Goal: Task Accomplishment & Management: Use online tool/utility

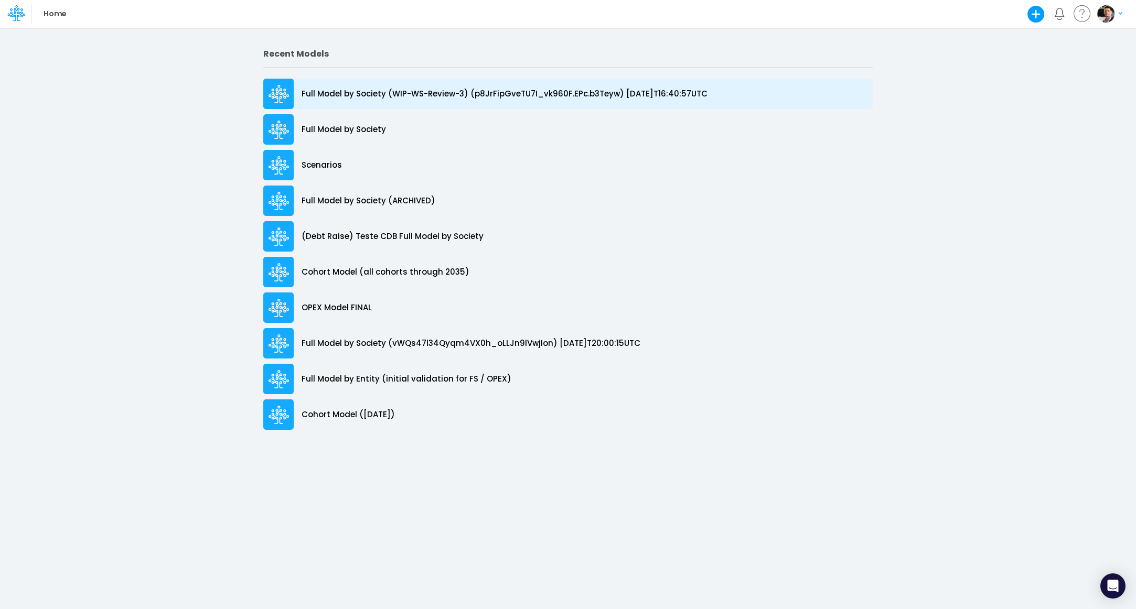
click at [416, 94] on p "Full Model by Society (WIP-WS-Review-3) (p8JrFipGveTU7I_vk960F.EPc.b3Teyw) [DAT…" at bounding box center [505, 94] width 406 height 12
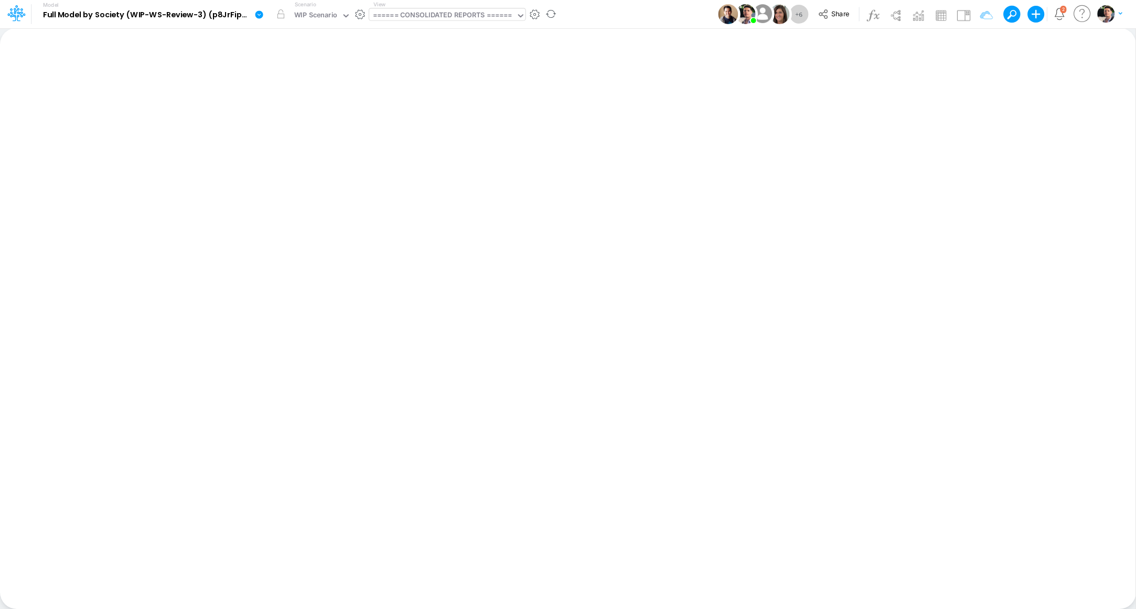
click at [407, 22] on div "====== CONSOLIDATED REPORTS ======" at bounding box center [443, 16] width 140 height 12
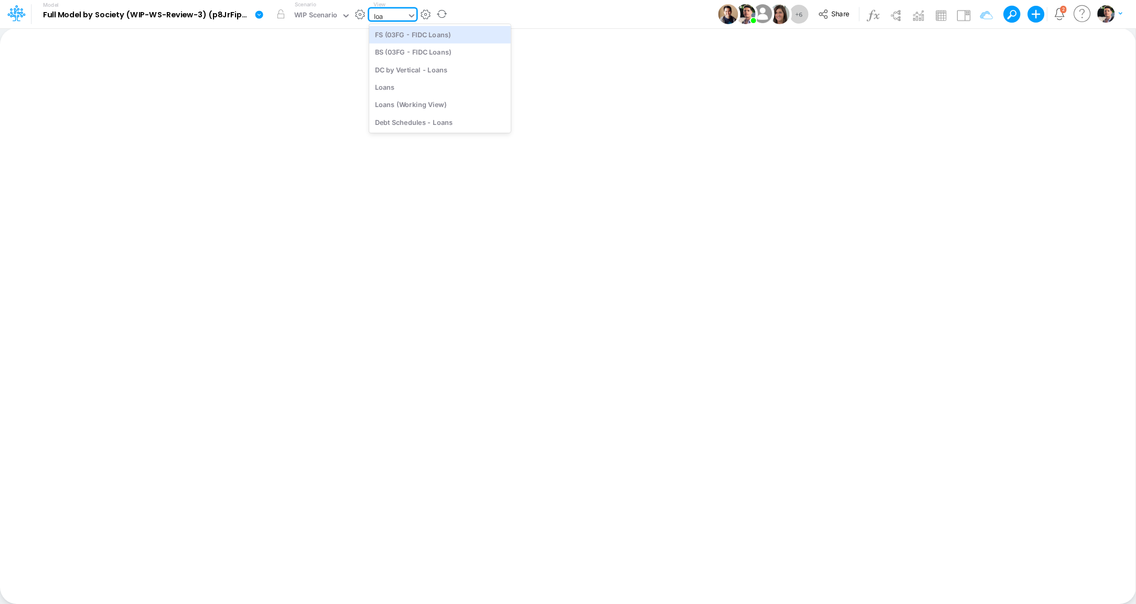
type input "loan"
click at [418, 86] on div "Loans" at bounding box center [440, 86] width 142 height 17
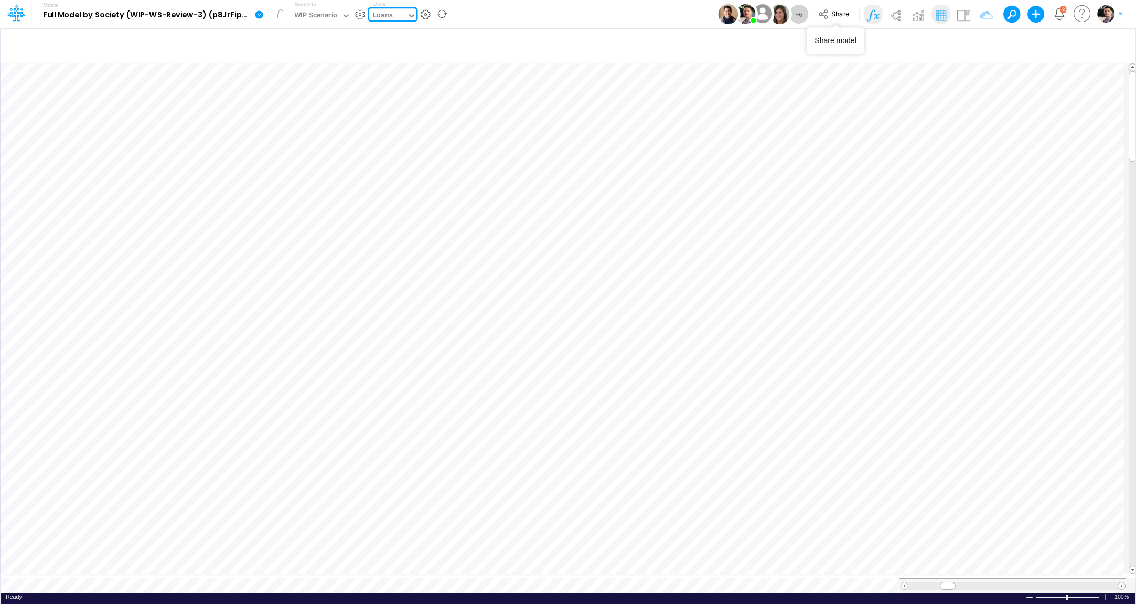
click at [876, 10] on img at bounding box center [872, 15] width 17 height 17
click at [870, 17] on img at bounding box center [872, 15] width 17 height 17
click at [895, 17] on img at bounding box center [895, 15] width 17 height 17
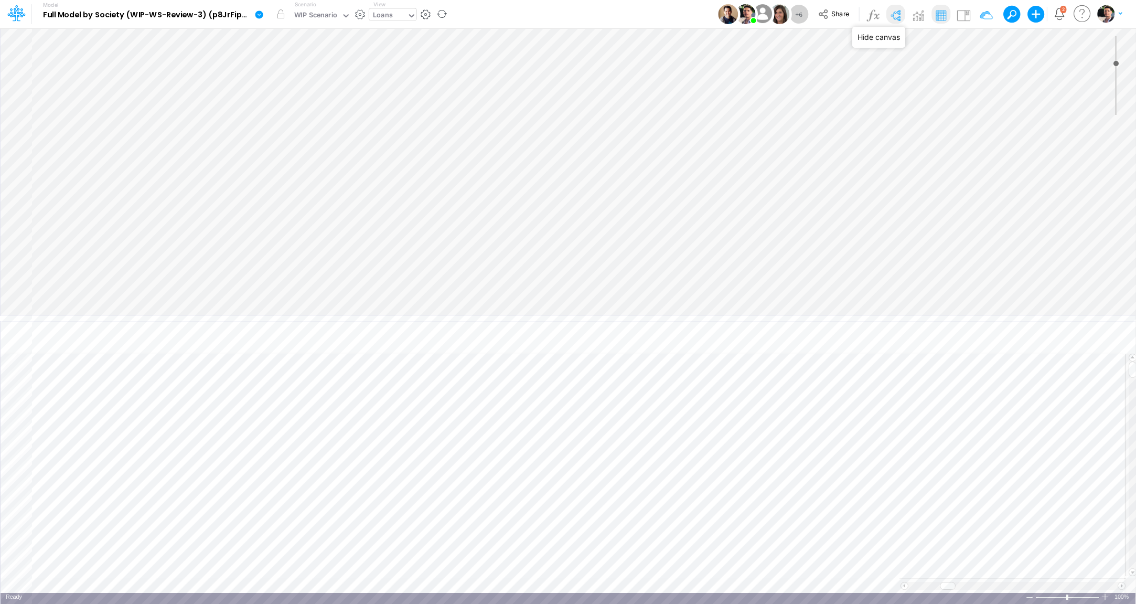
type input "0"
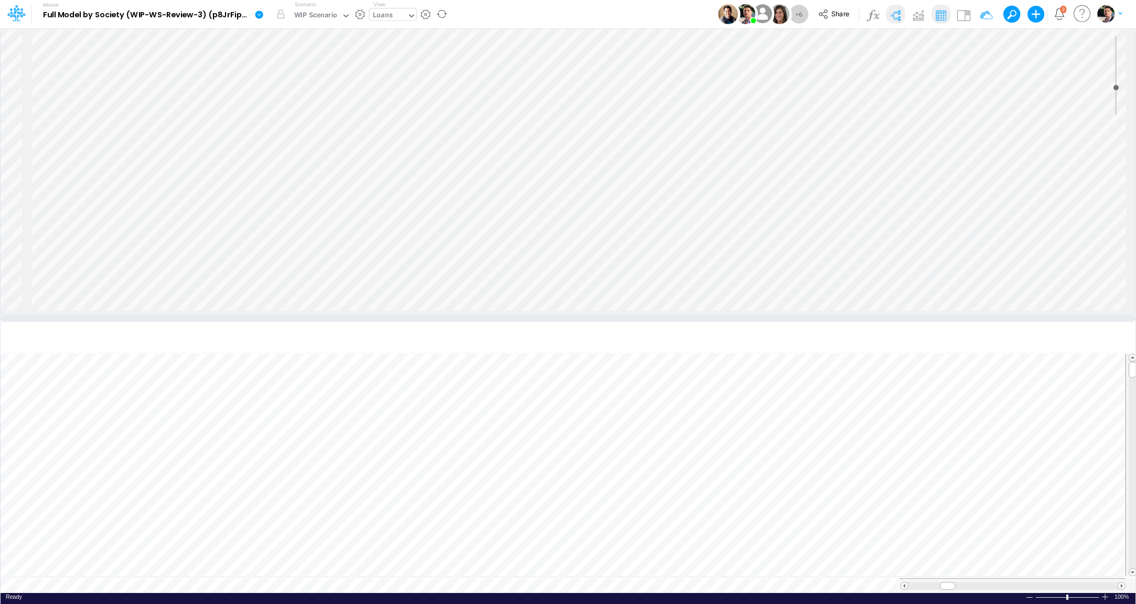
scroll to position [384, 0]
click at [1085, 19] on icon at bounding box center [1082, 14] width 21 height 20
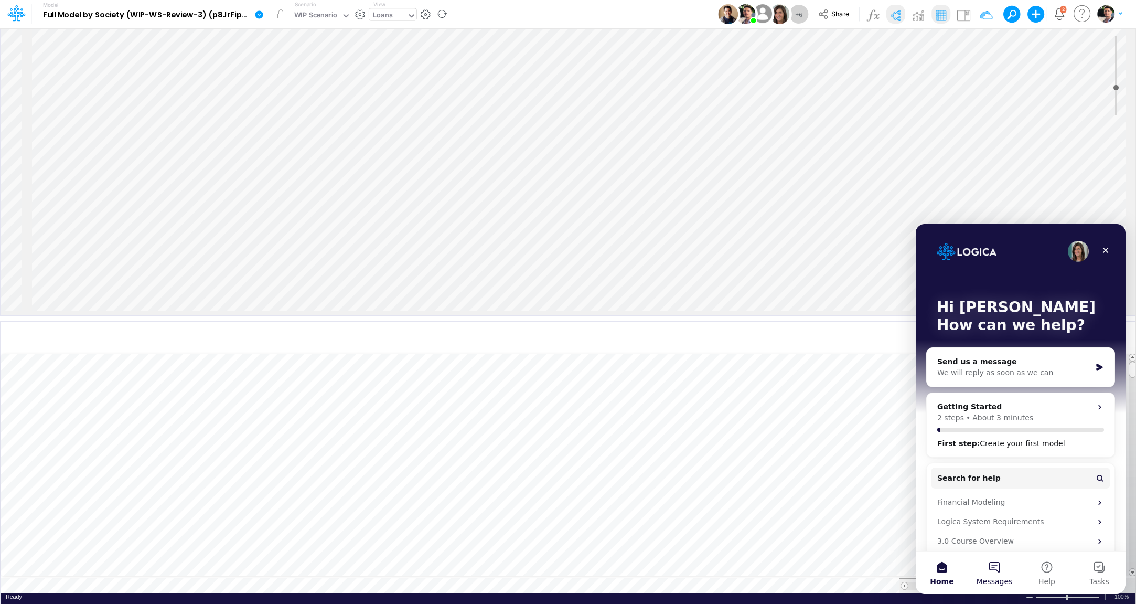
click at [1002, 571] on button "Messages" at bounding box center [994, 572] width 52 height 42
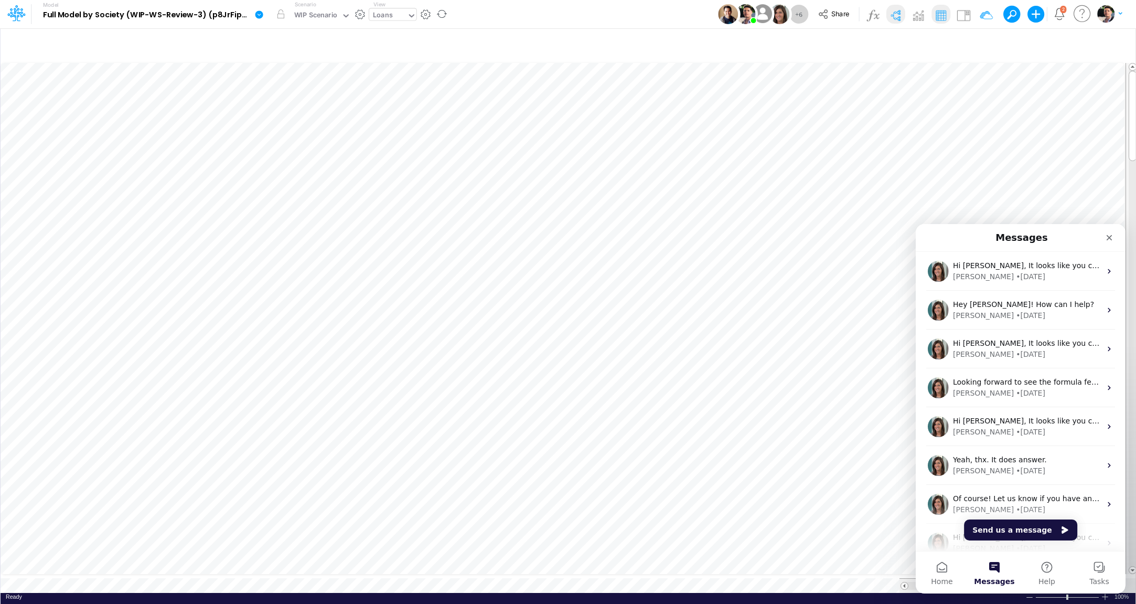
scroll to position [4, 32]
click at [588, 405] on icon "button" at bounding box center [588, 408] width 16 height 11
click at [692, 437] on span "Division" at bounding box center [684, 436] width 97 height 13
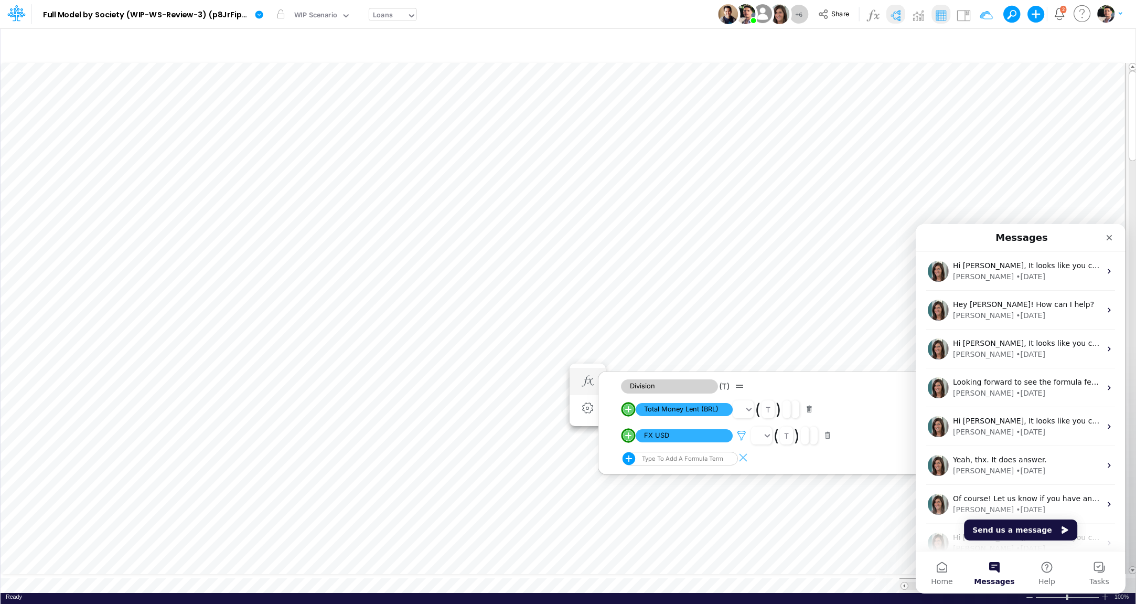
click at [734, 435] on icon at bounding box center [742, 435] width 16 height 11
click at [1109, 238] on icon "Close" at bounding box center [1110, 238] width 6 height 6
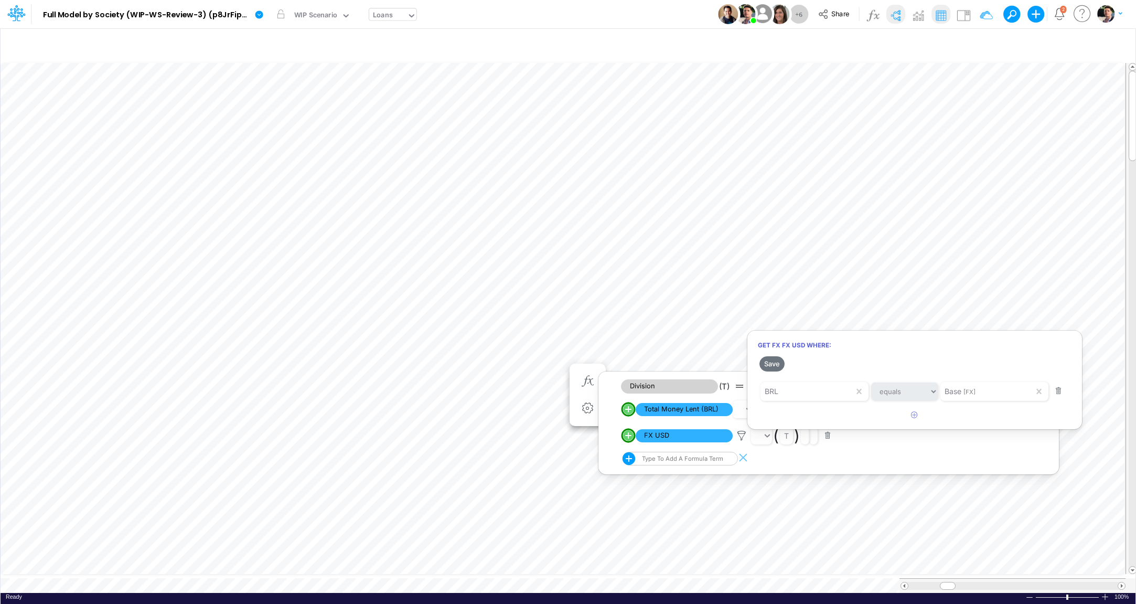
click at [901, 16] on div at bounding box center [568, 304] width 1136 height 598
click at [899, 12] on img at bounding box center [895, 15] width 17 height 17
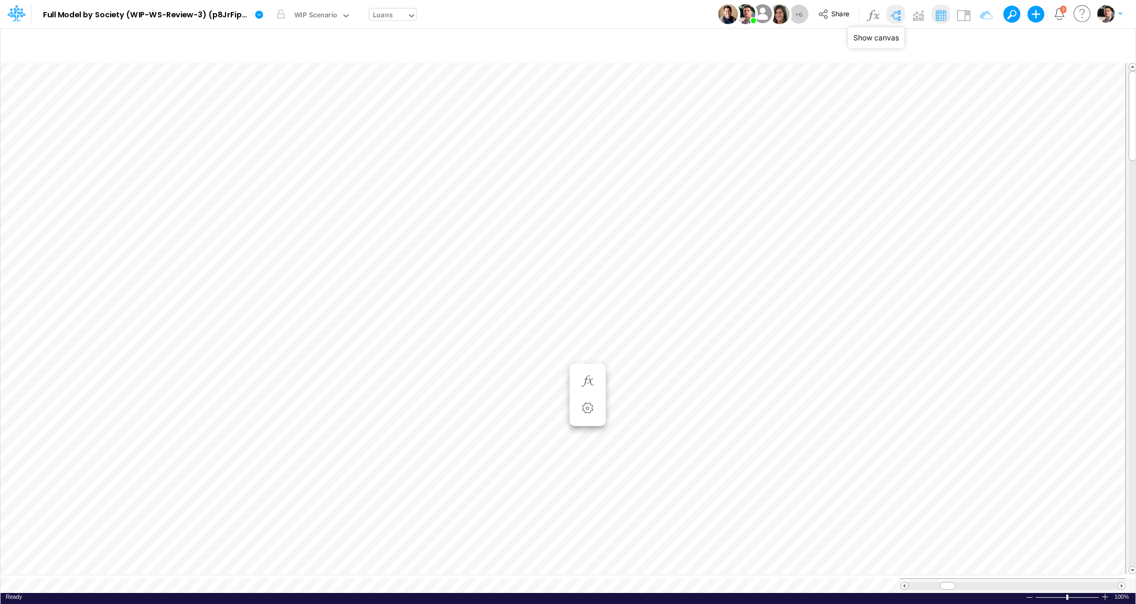
click at [897, 14] on img at bounding box center [895, 15] width 17 height 17
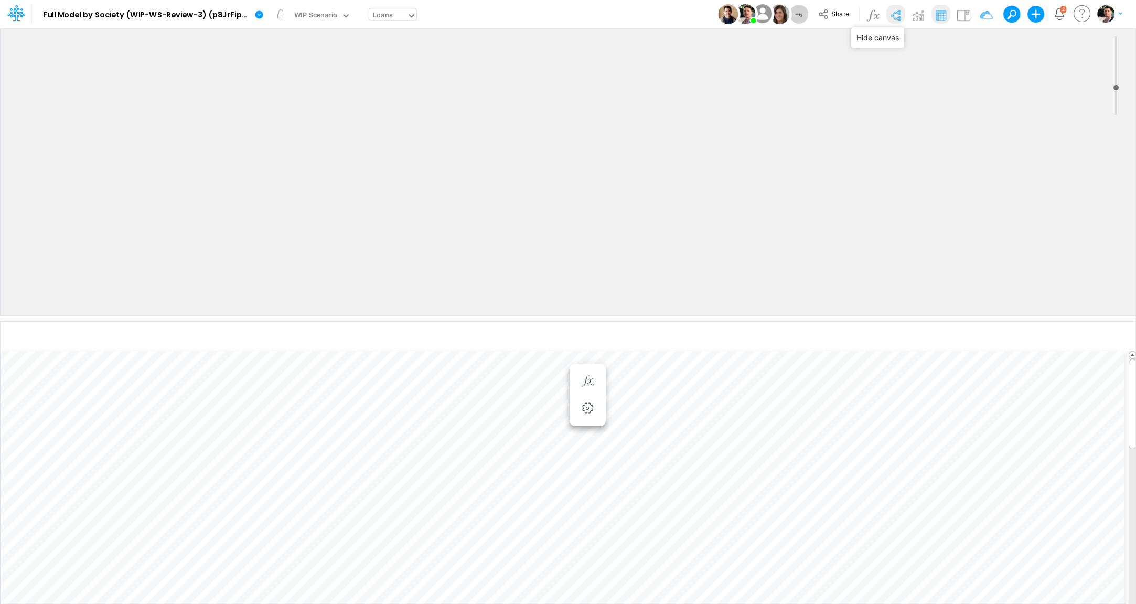
scroll to position [307, 0]
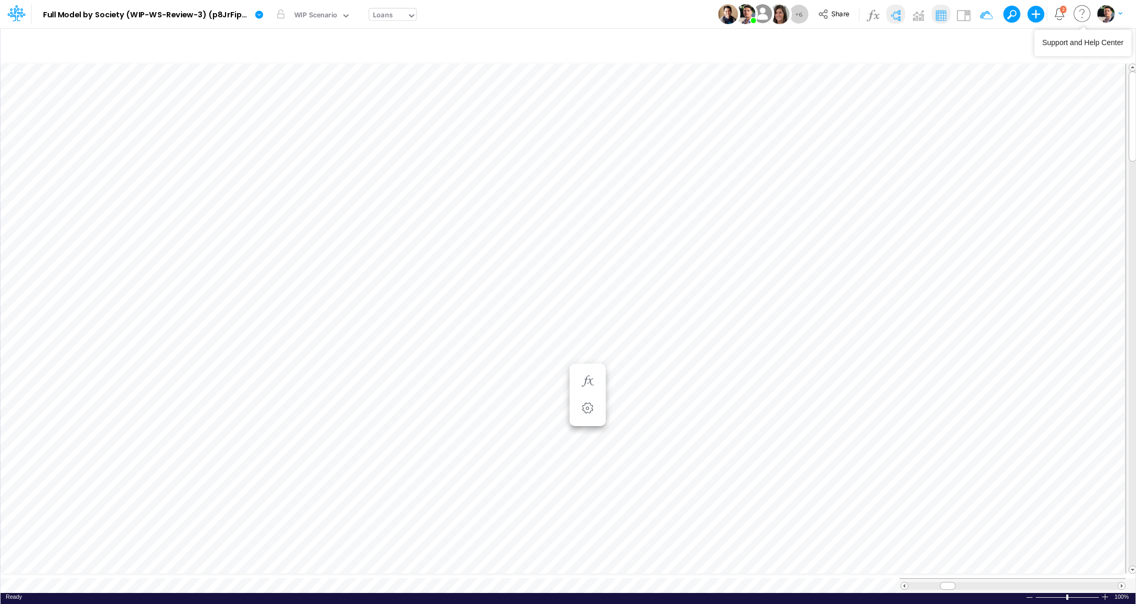
click at [1086, 17] on icon at bounding box center [1082, 14] width 21 height 20
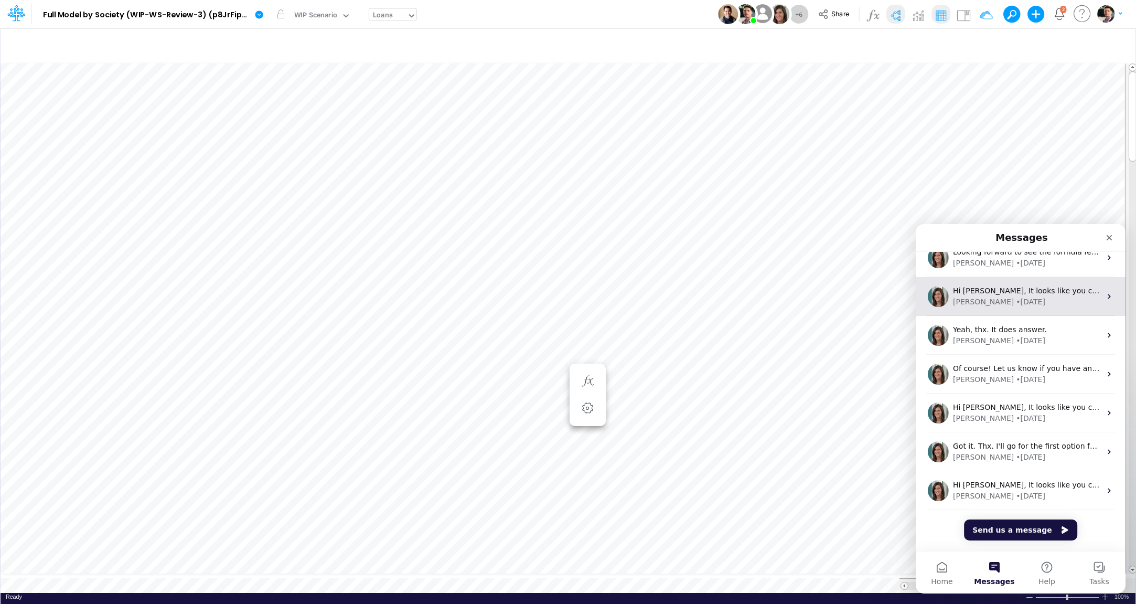
scroll to position [0, 0]
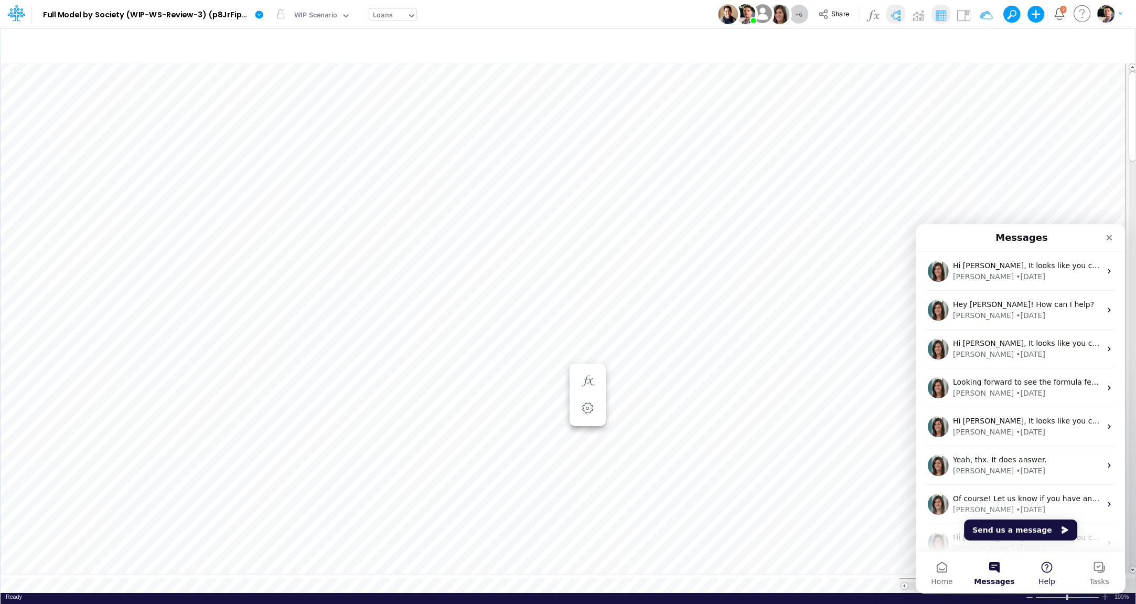
click at [1049, 578] on span "Help" at bounding box center [1047, 581] width 17 height 7
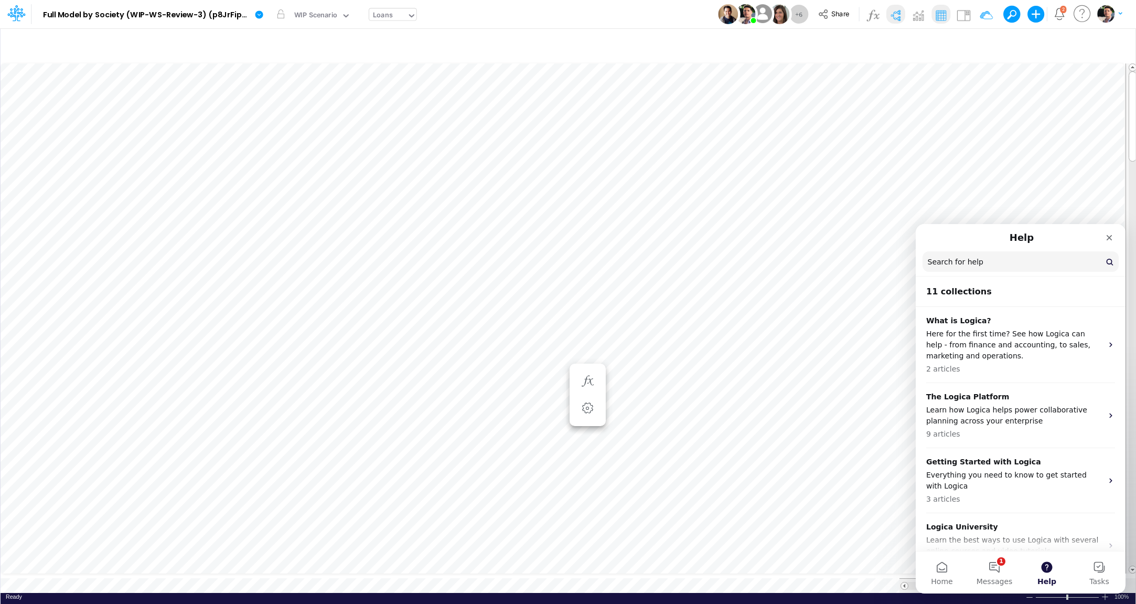
click at [972, 263] on input "Search for help" at bounding box center [1021, 261] width 196 height 20
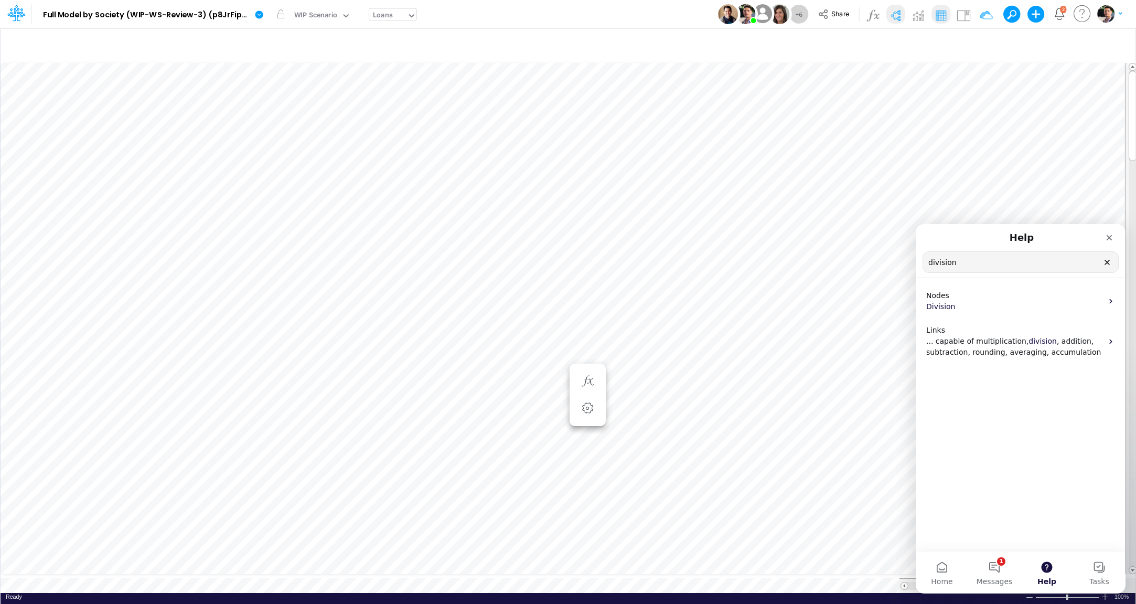
type input "division"
click at [969, 340] on span "... capable of multiplication," at bounding box center [977, 341] width 102 height 8
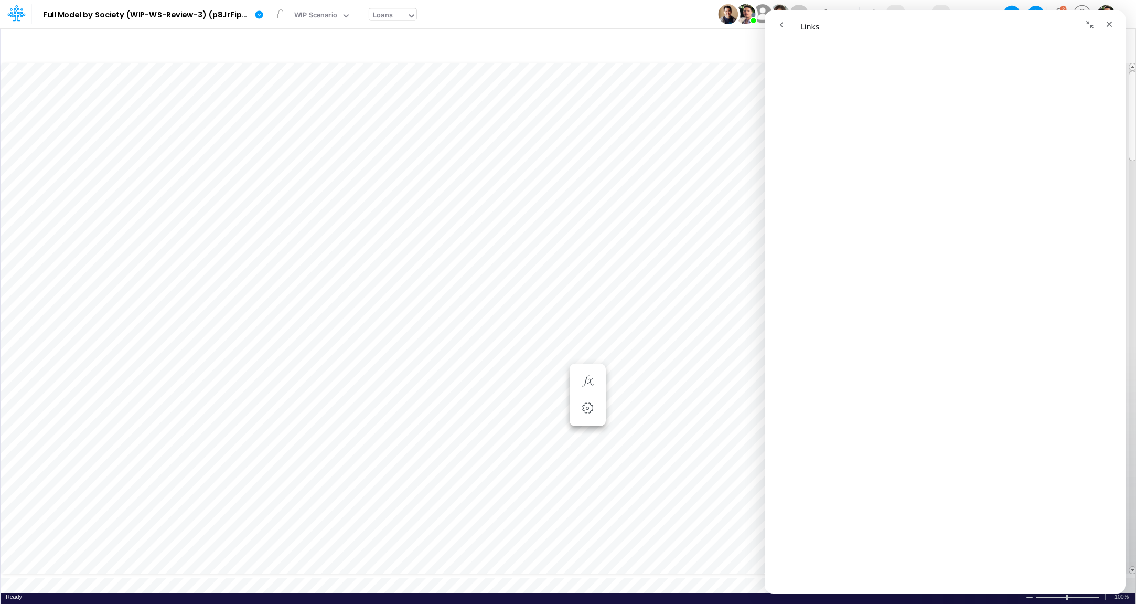
scroll to position [3747, 0]
click at [783, 30] on button "go back" at bounding box center [782, 25] width 20 height 20
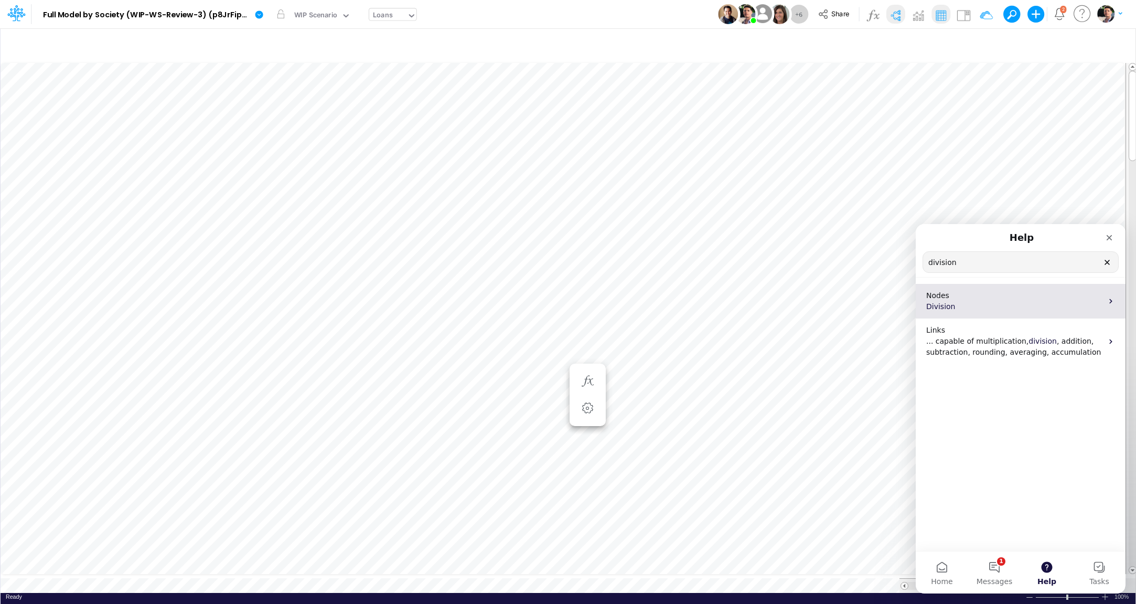
click at [982, 303] on p "Division" at bounding box center [1014, 306] width 176 height 11
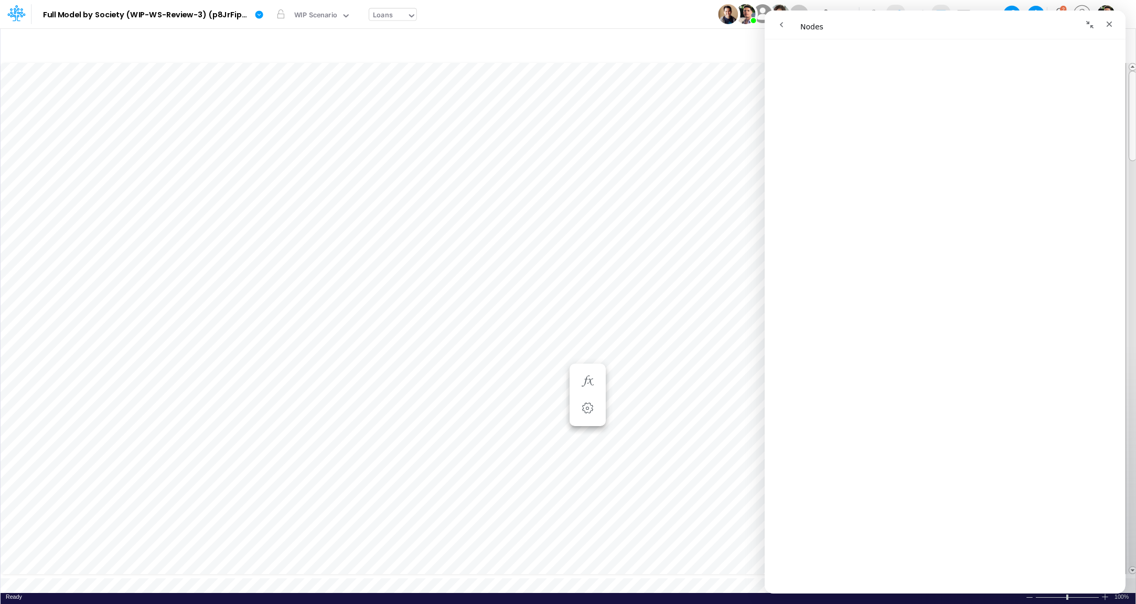
scroll to position [4779, 0]
click at [1110, 23] on icon "Close" at bounding box center [1110, 25] width 6 height 6
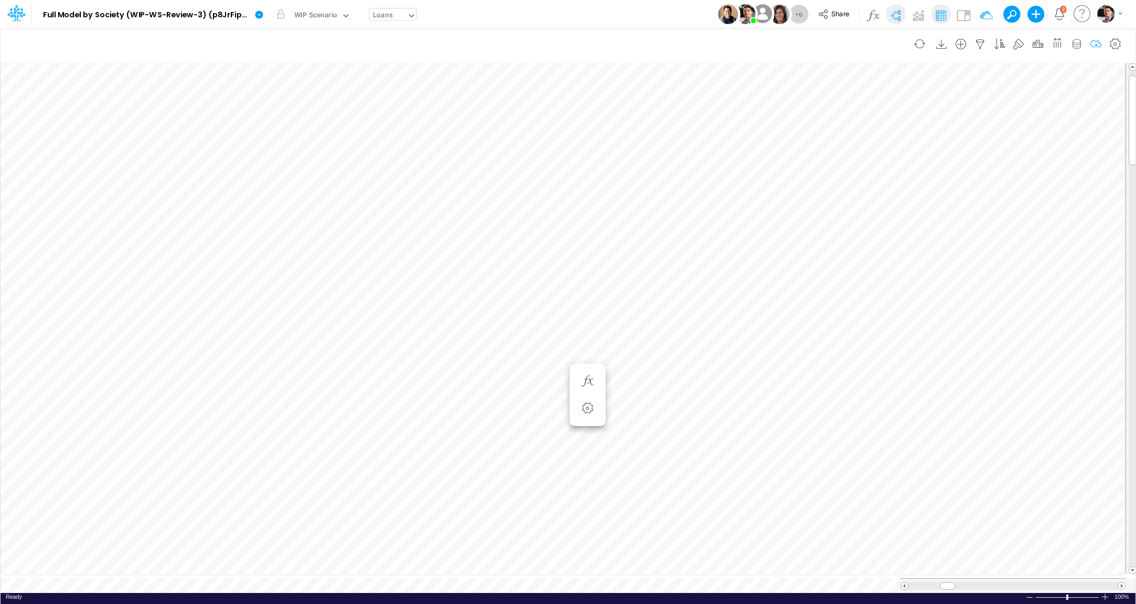
scroll to position [4, 34]
click at [902, 17] on img at bounding box center [895, 15] width 17 height 17
click at [899, 16] on img at bounding box center [895, 15] width 17 height 17
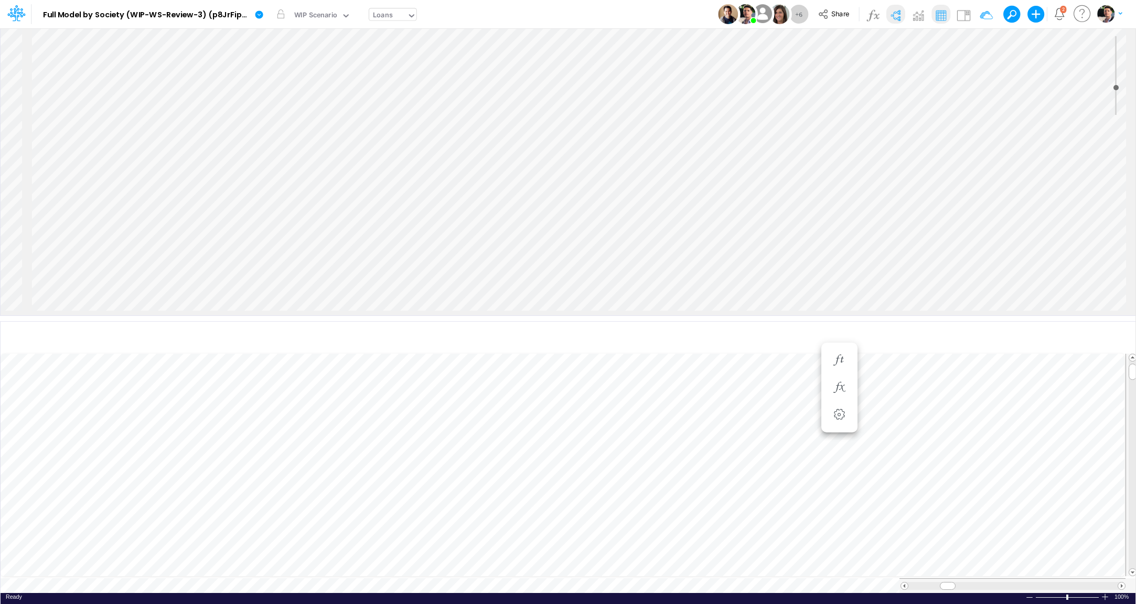
scroll to position [983, 0]
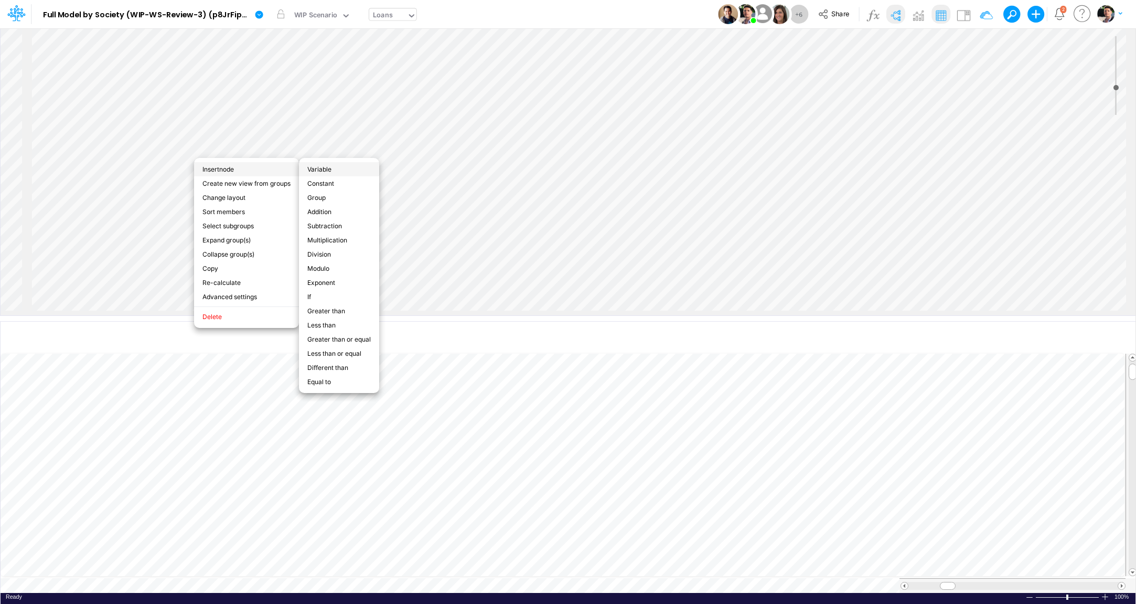
click at [308, 168] on li "Variable" at bounding box center [339, 169] width 80 height 14
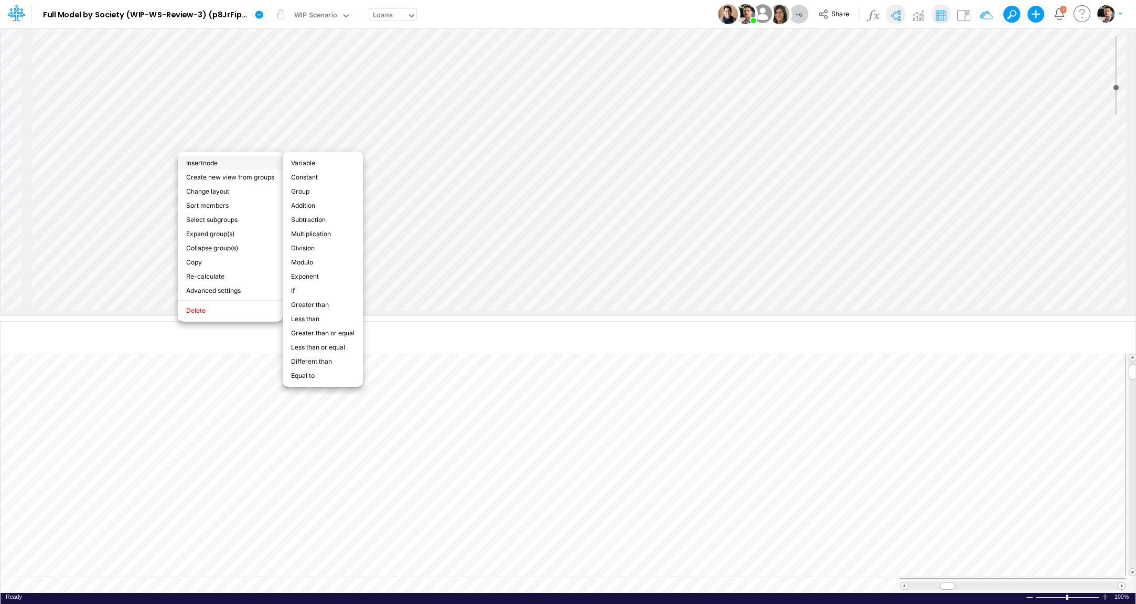
click at [211, 161] on li "Insert node Variable Constant Group Addition Subtraction Multiplication Divisio…" at bounding box center [230, 163] width 105 height 14
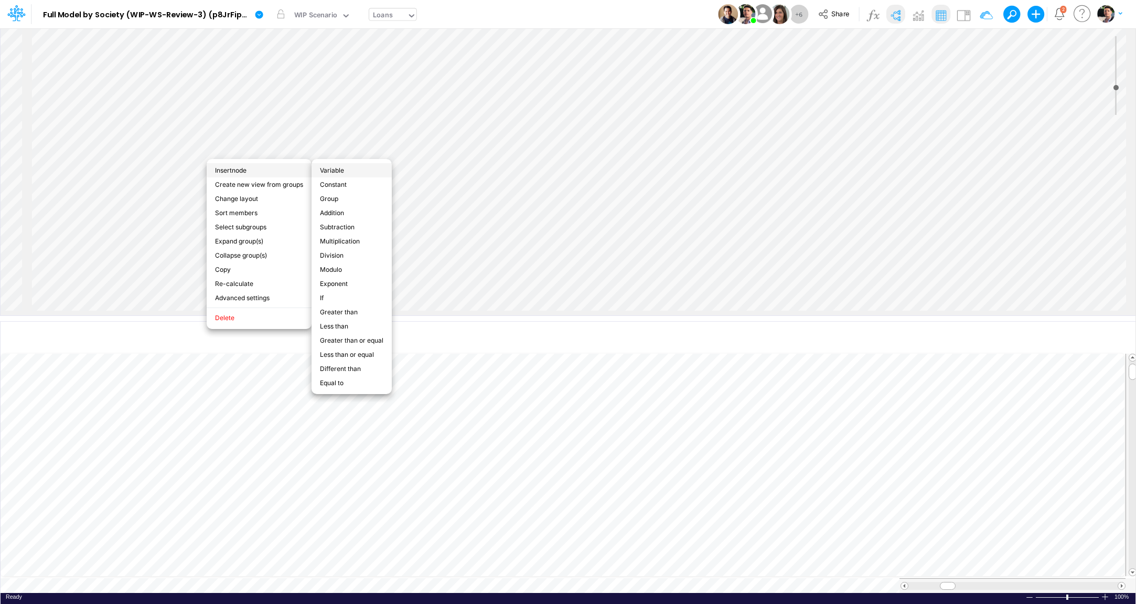
click at [350, 170] on li "Variable" at bounding box center [352, 170] width 80 height 14
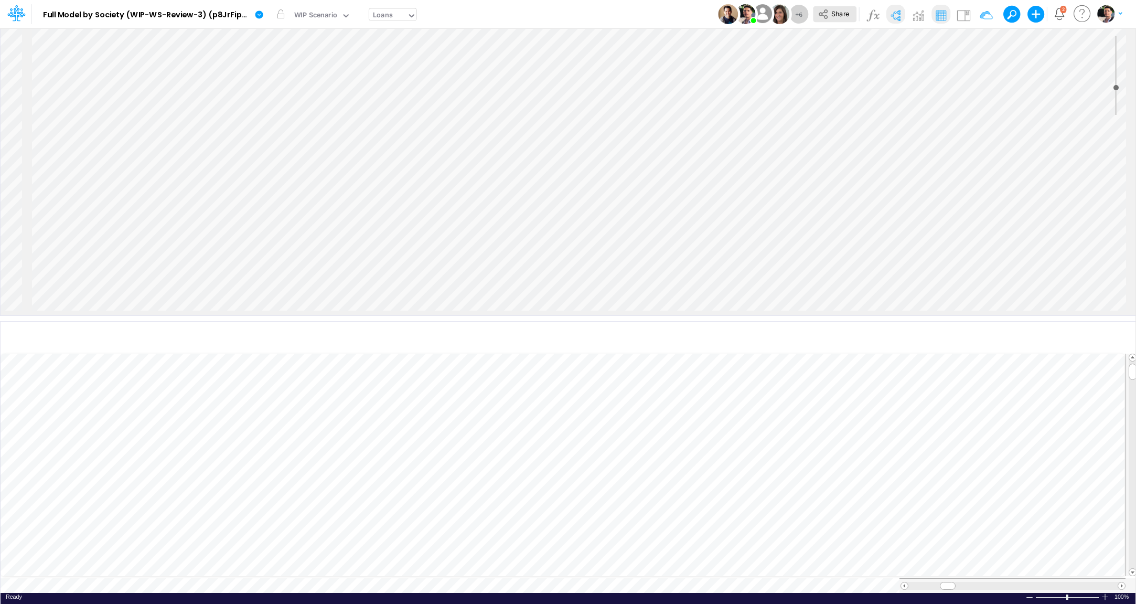
click at [842, 19] on button "Share" at bounding box center [835, 14] width 44 height 16
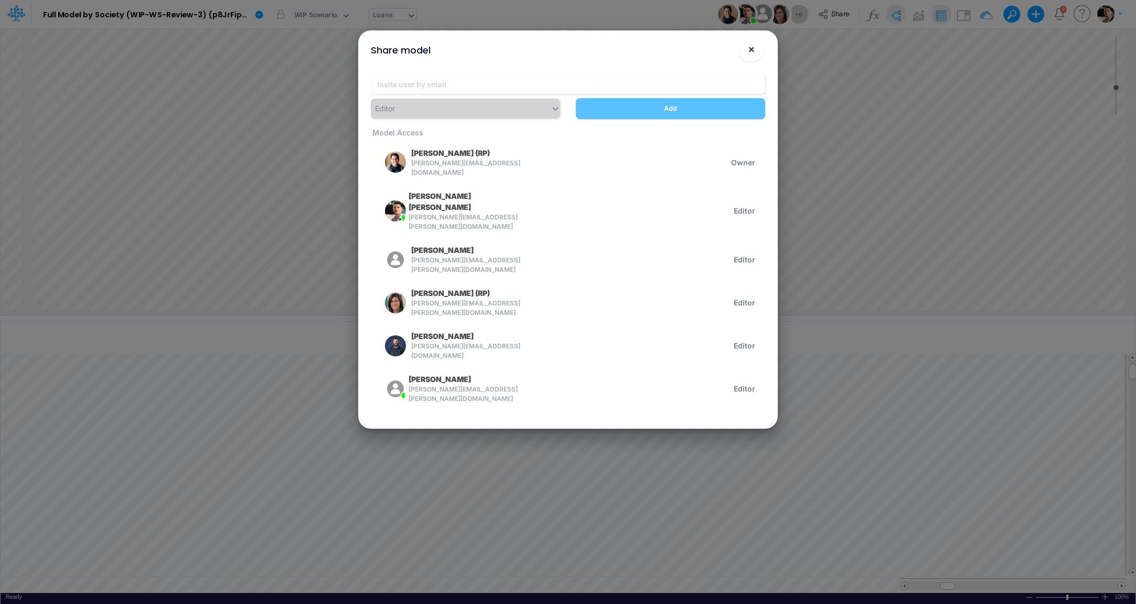
click at [751, 53] on span "×" at bounding box center [751, 48] width 7 height 13
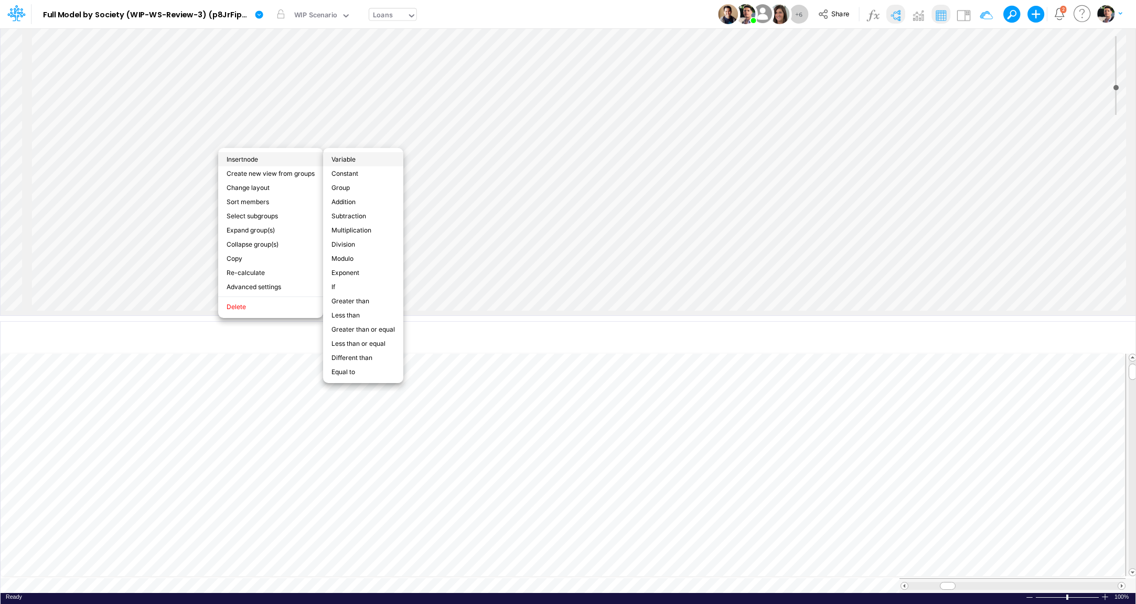
click at [366, 159] on li "Variable" at bounding box center [363, 159] width 80 height 14
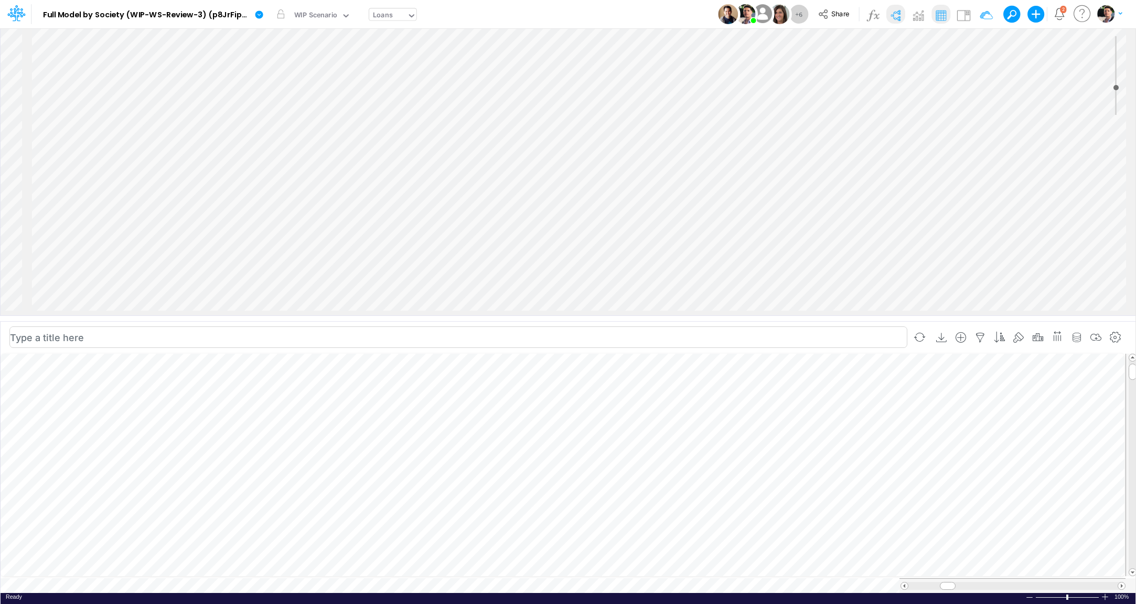
scroll to position [666, 0]
click at [260, 15] on icon at bounding box center [259, 14] width 8 height 8
click at [305, 109] on button "View model info" at bounding box center [312, 109] width 112 height 16
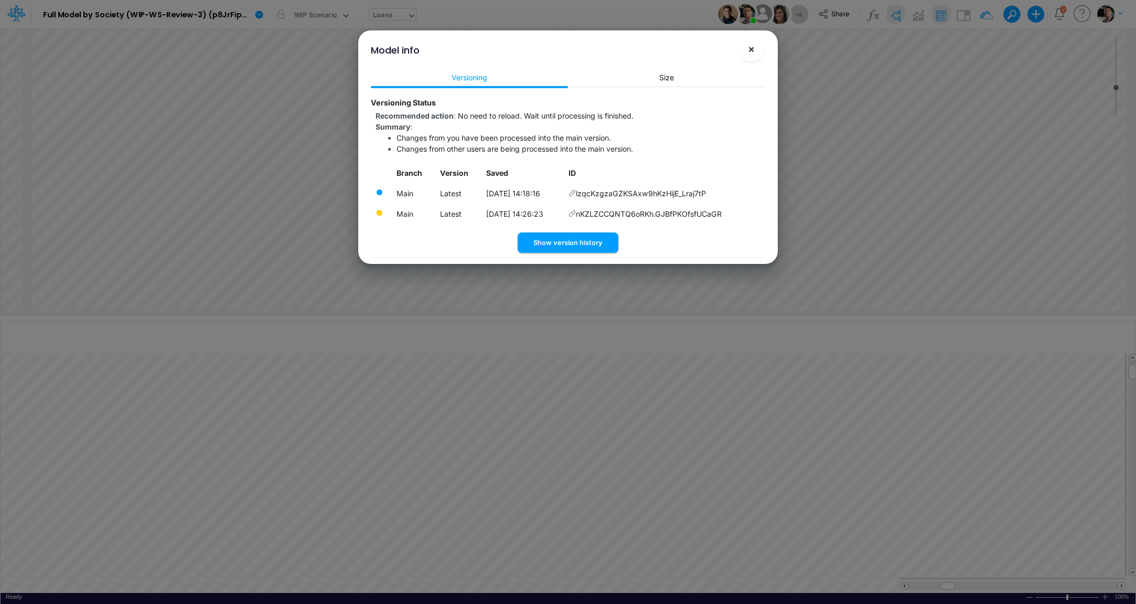
click at [755, 46] on button "×" at bounding box center [751, 49] width 25 height 25
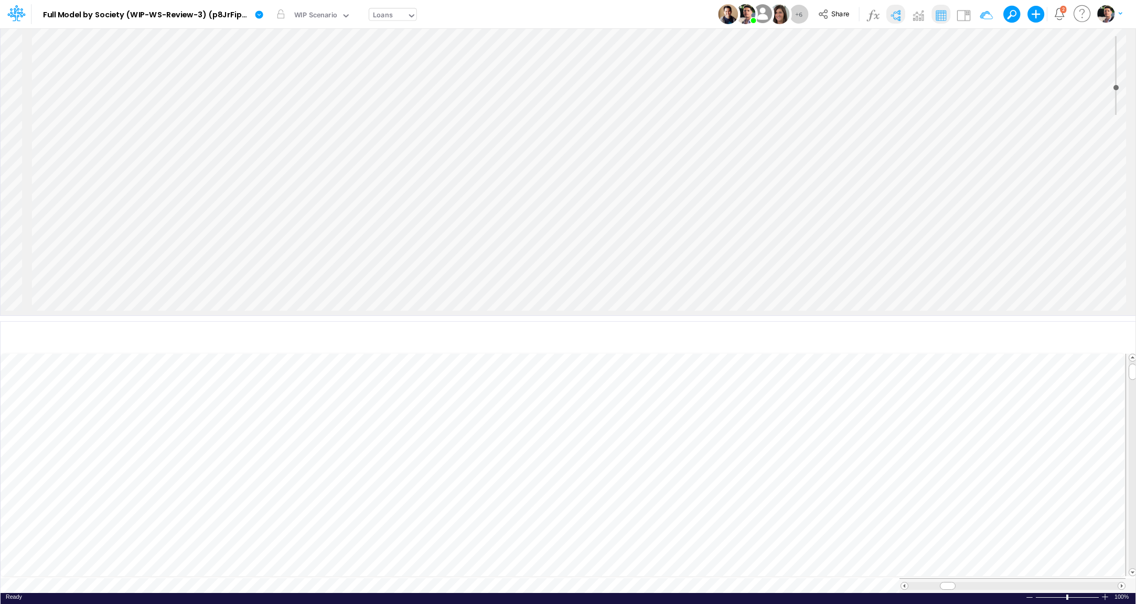
scroll to position [0, 0]
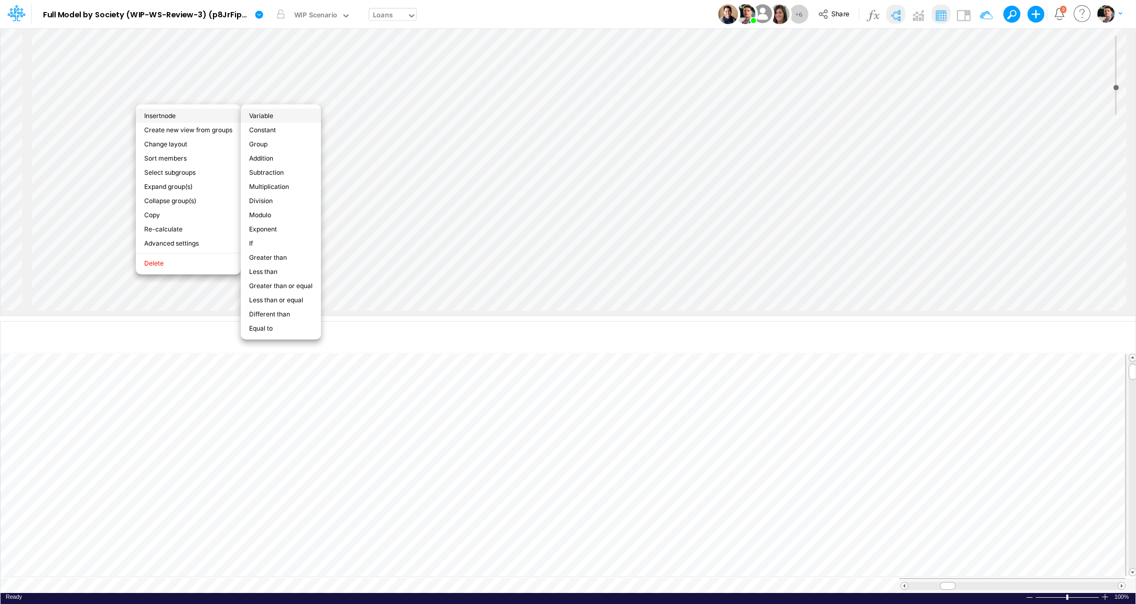
click at [274, 119] on li "Variable" at bounding box center [281, 116] width 80 height 14
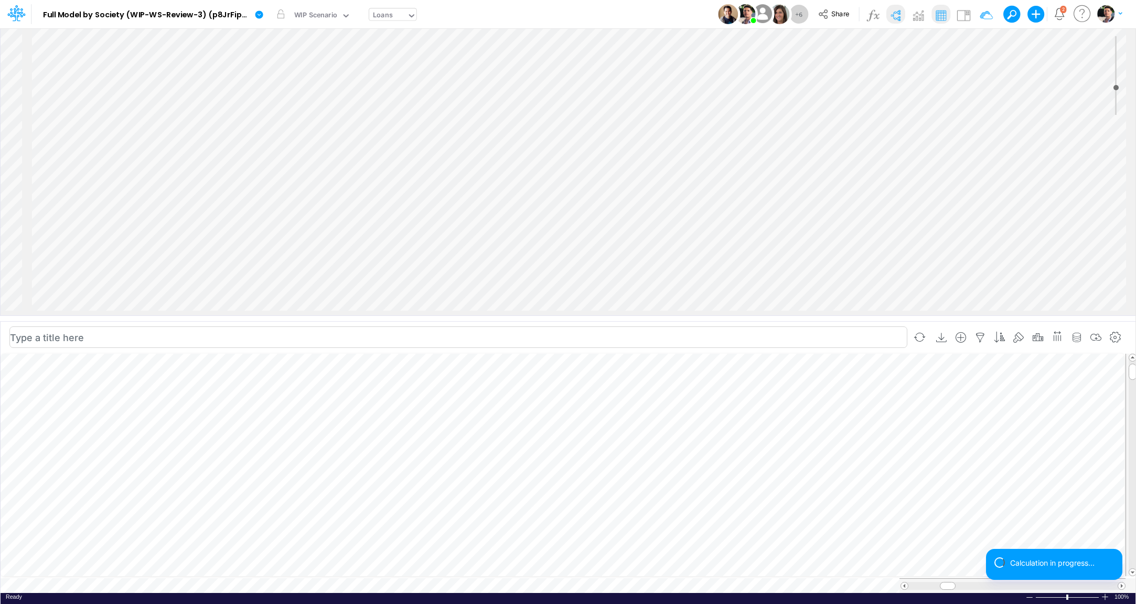
scroll to position [983, 0]
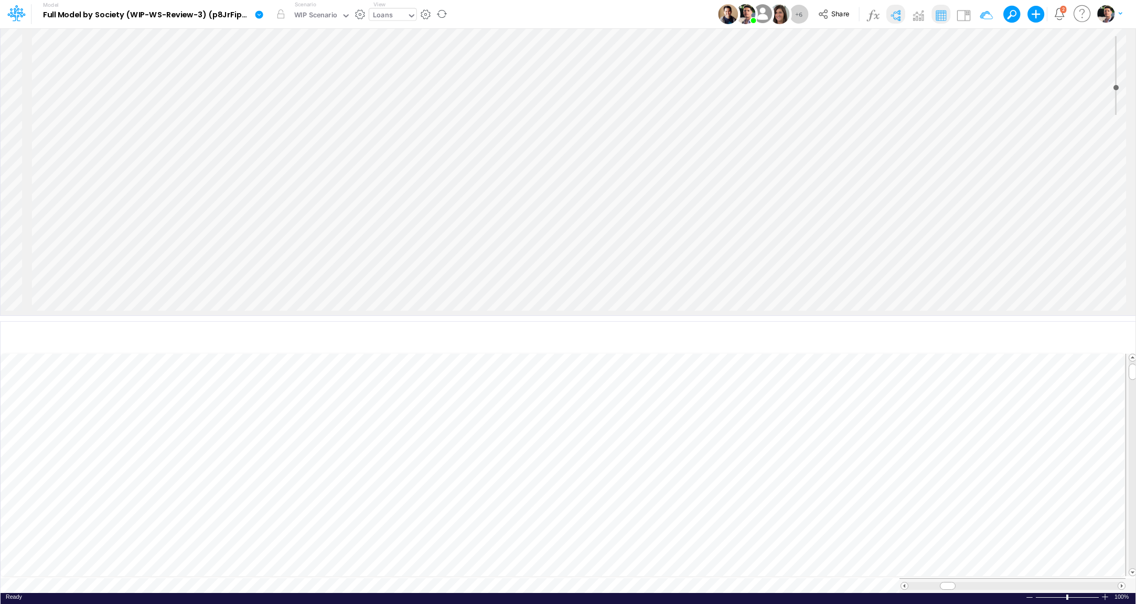
click at [260, 14] on icon at bounding box center [259, 14] width 8 height 8
click at [294, 111] on button "View model info" at bounding box center [312, 109] width 112 height 16
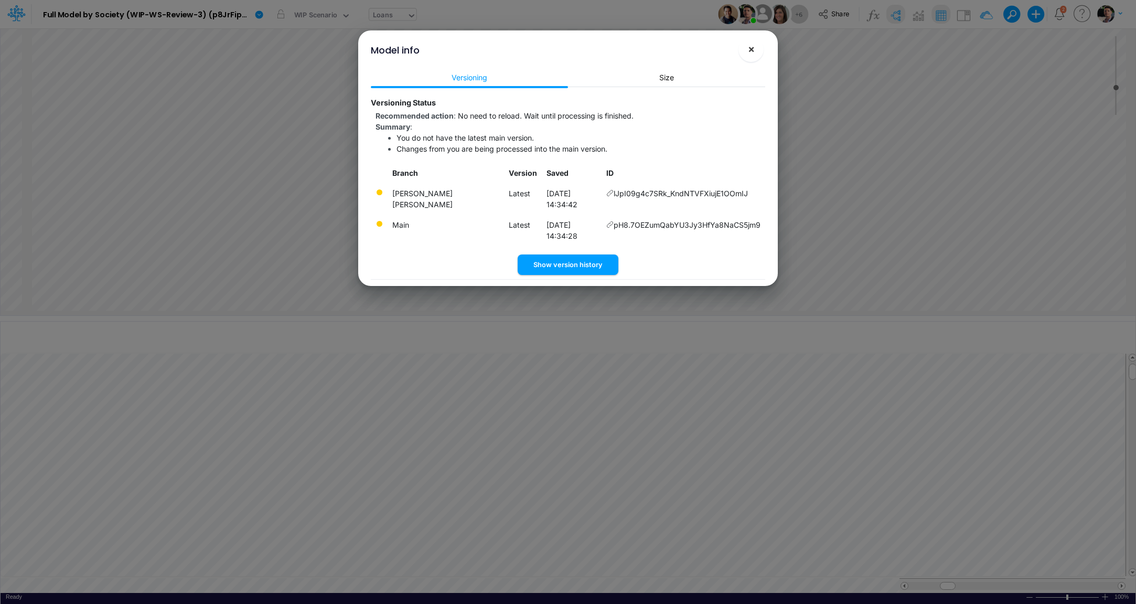
click at [750, 54] on span "×" at bounding box center [751, 48] width 7 height 13
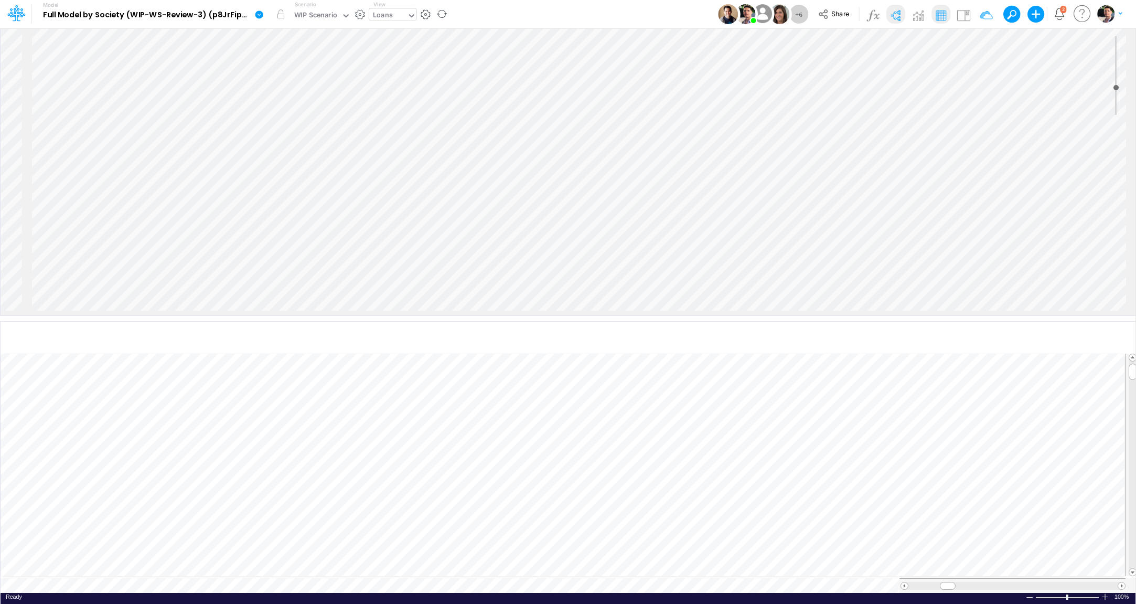
click at [259, 16] on icon at bounding box center [259, 14] width 8 height 8
click at [300, 108] on button "View model info" at bounding box center [312, 109] width 112 height 16
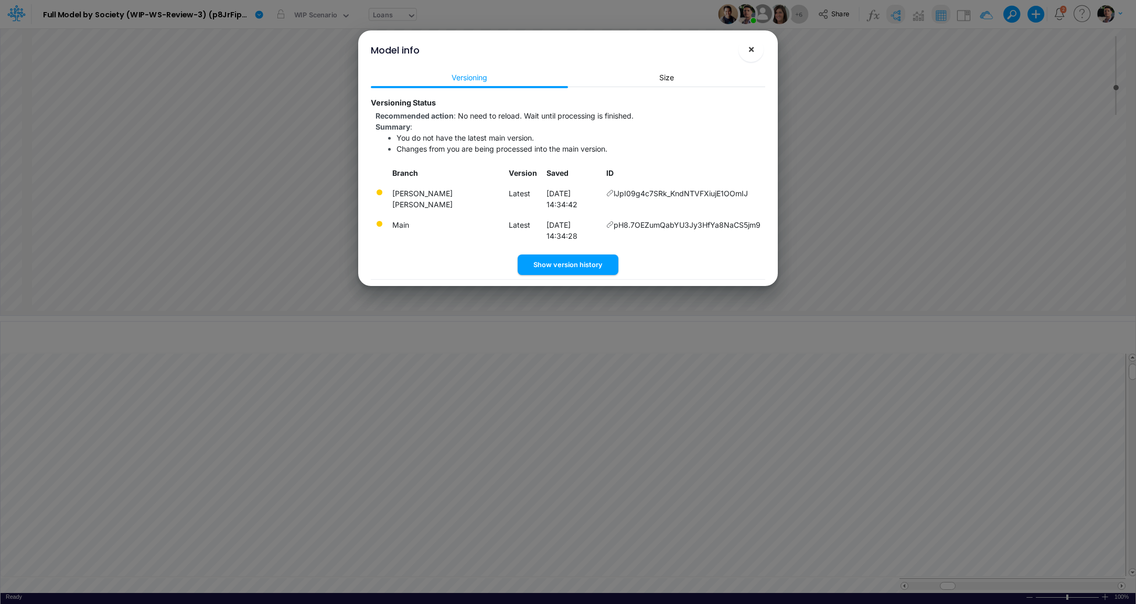
click at [745, 57] on button "×" at bounding box center [751, 49] width 25 height 25
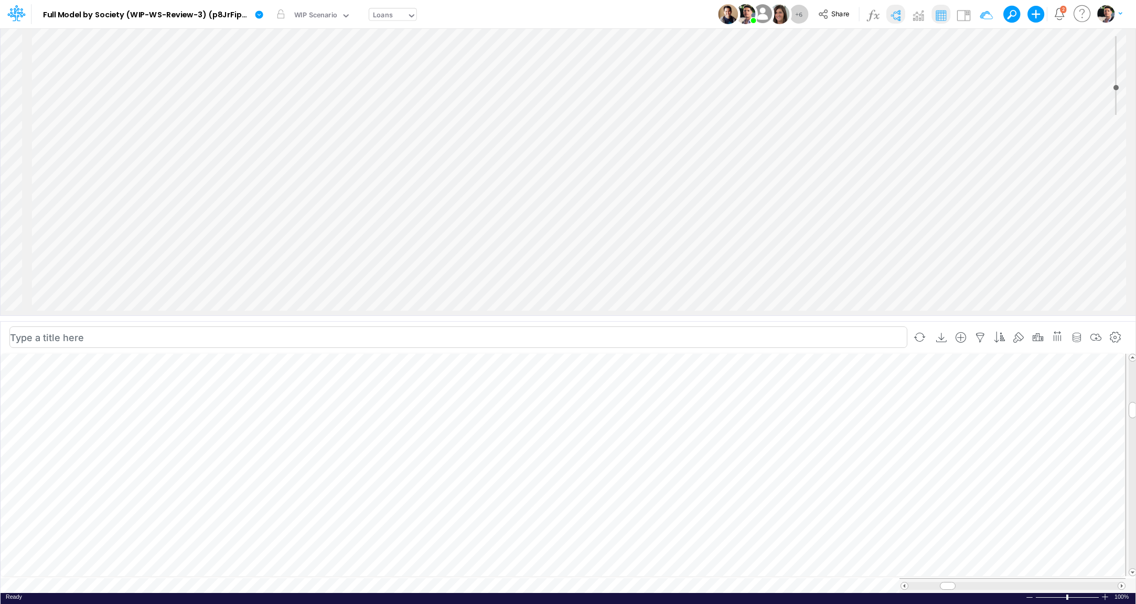
scroll to position [4, 16]
click at [838, 517] on icon "button" at bounding box center [839, 517] width 16 height 11
click at [894, 13] on img at bounding box center [895, 15] width 17 height 17
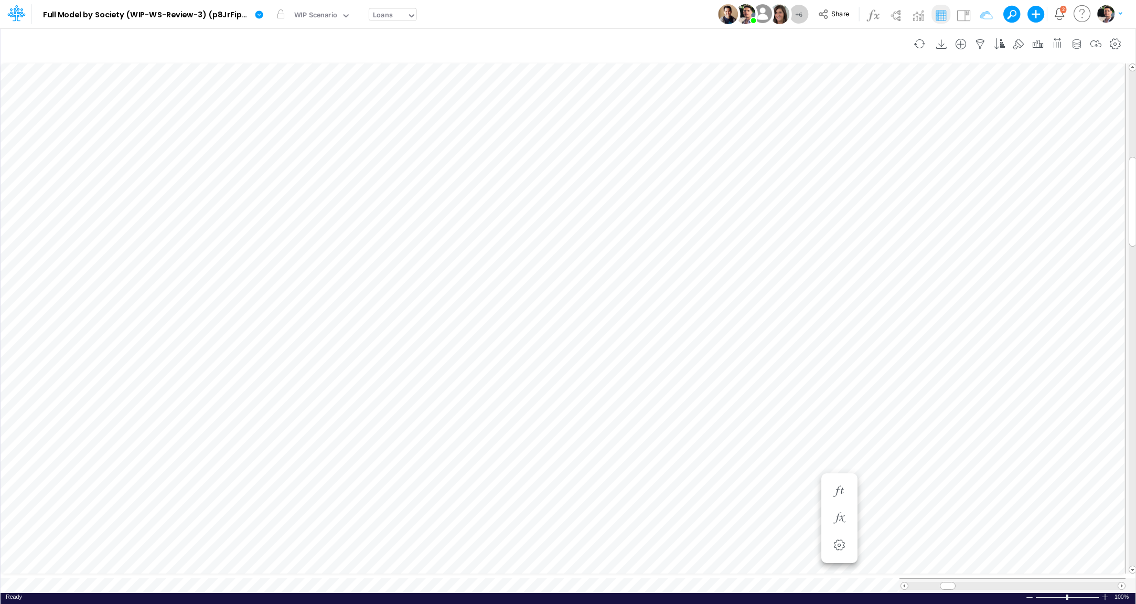
scroll to position [4, 20]
click at [963, 10] on img at bounding box center [963, 15] width 17 height 17
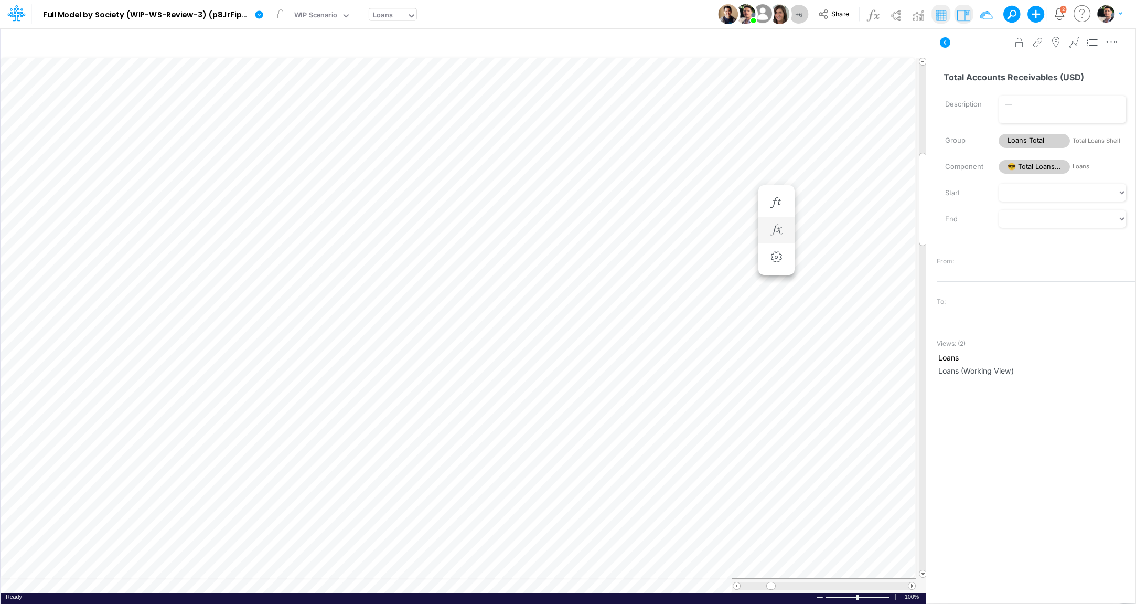
scroll to position [4, 17]
click at [783, 206] on icon "button" at bounding box center [776, 202] width 16 height 11
click at [783, 188] on icon "button" at bounding box center [776, 192] width 16 height 11
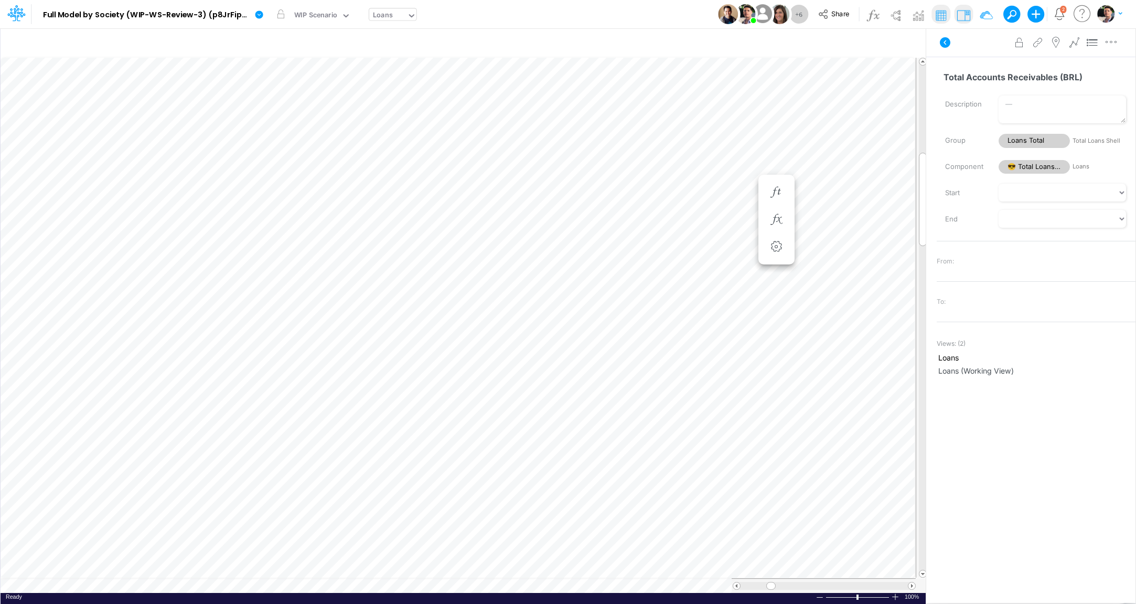
scroll to position [4, 17]
click at [911, 585] on span at bounding box center [911, 585] width 7 height 7
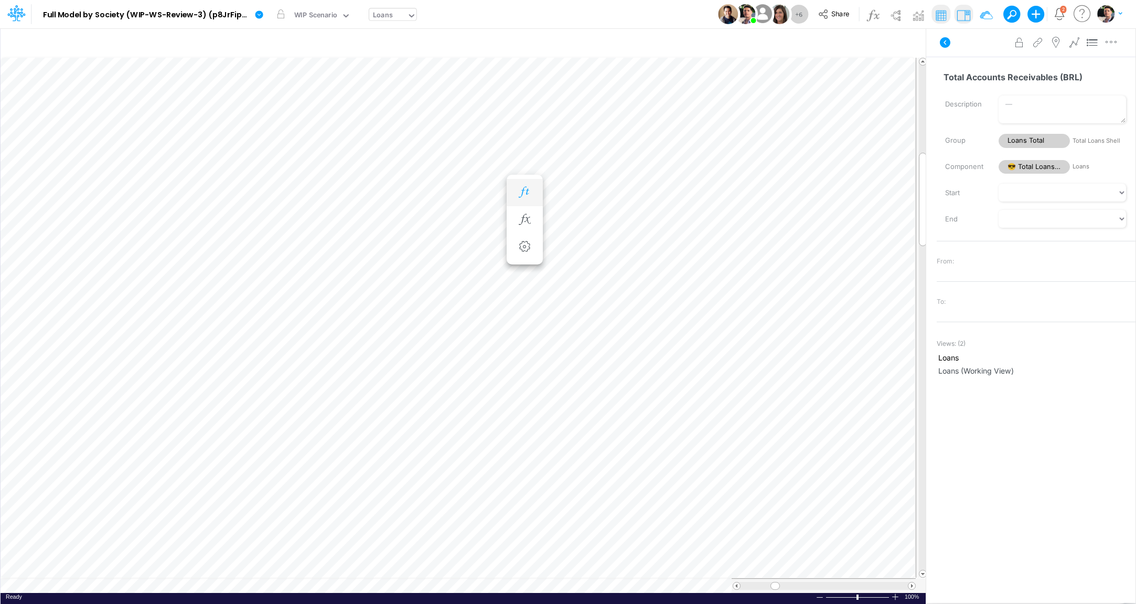
click at [518, 193] on icon "button" at bounding box center [525, 192] width 16 height 11
click at [524, 212] on icon "button" at bounding box center [525, 213] width 16 height 11
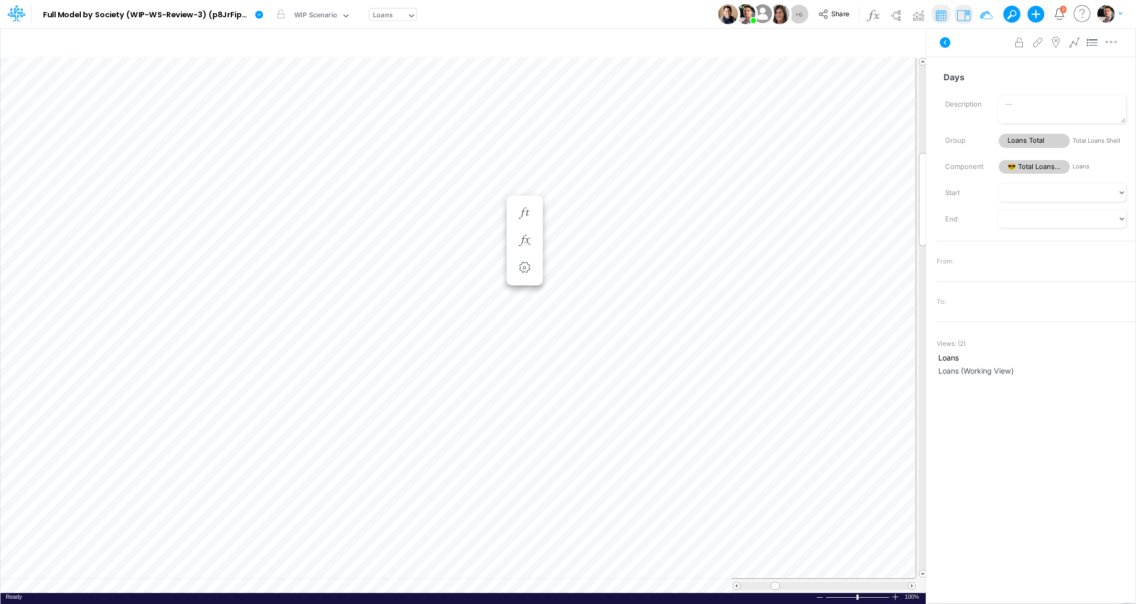
scroll to position [4, 17]
click at [313, 16] on div "WIP Scenario" at bounding box center [316, 16] width 44 height 12
click at [398, 18] on div "Loans" at bounding box center [388, 16] width 38 height 16
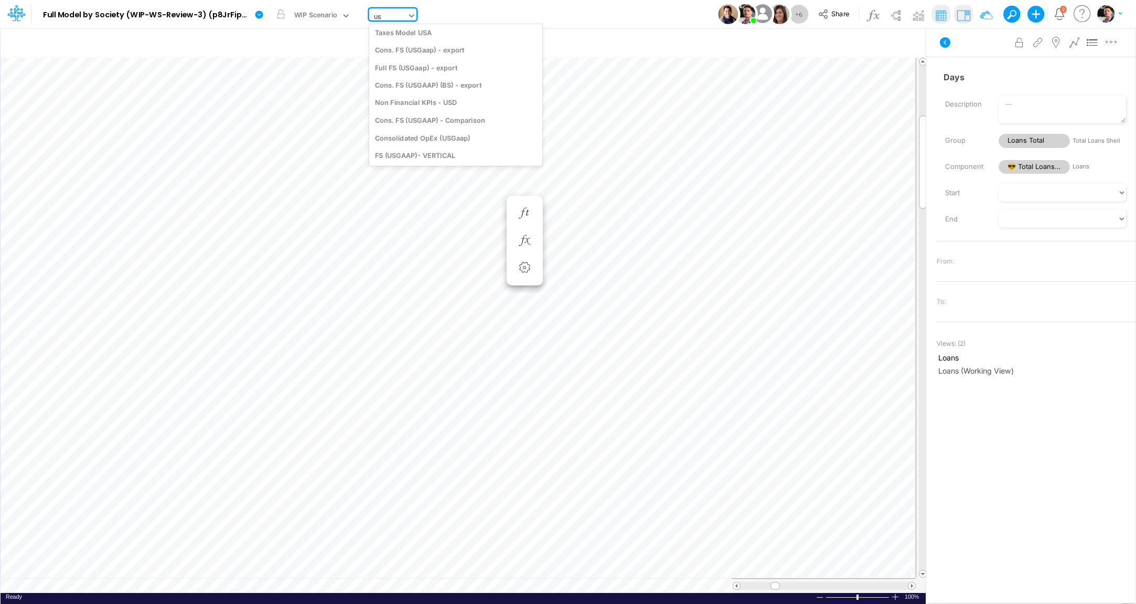
type input "usg"
click at [432, 36] on div "Cons. FS (USGaap)" at bounding box center [445, 34] width 153 height 17
type input "Consolidated FS - USGAAP"
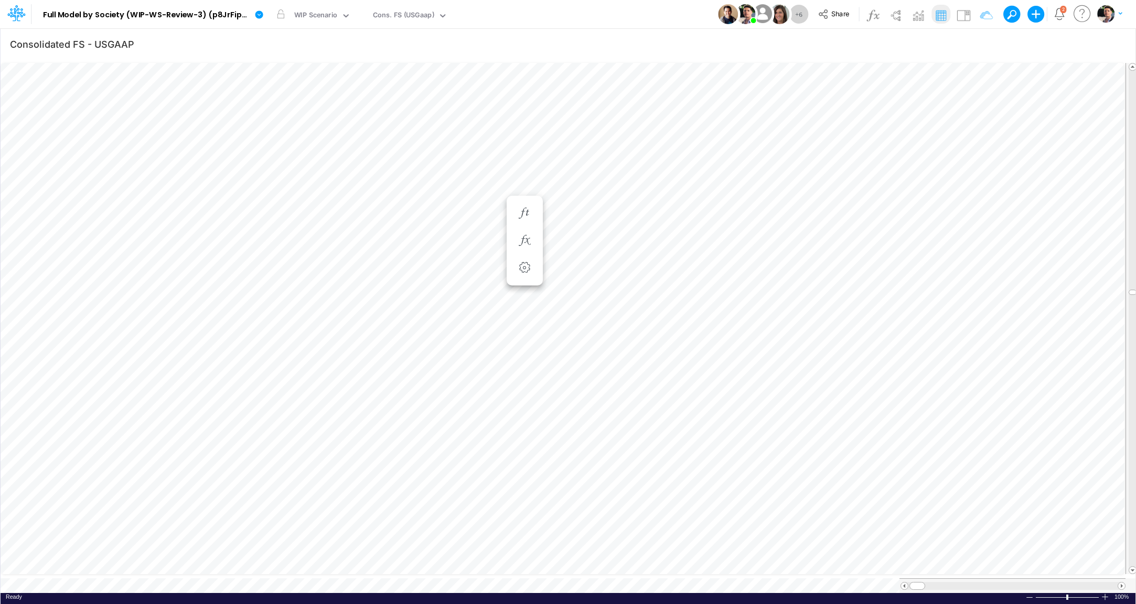
scroll to position [8, 43]
click at [957, 19] on img at bounding box center [963, 15] width 17 height 17
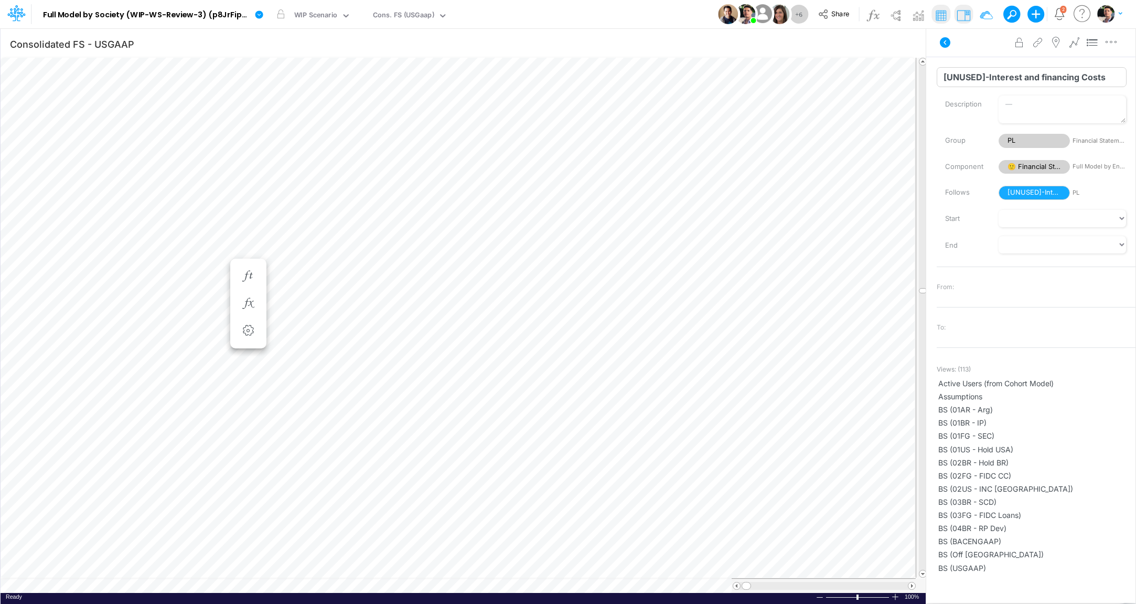
drag, startPoint x: 989, startPoint y: 75, endPoint x: 904, endPoint y: 77, distance: 85.0
click at [937, 77] on input "[UNUSED]-Interest and financing Costs" at bounding box center [1032, 77] width 190 height 20
click at [965, 16] on img at bounding box center [963, 15] width 17 height 17
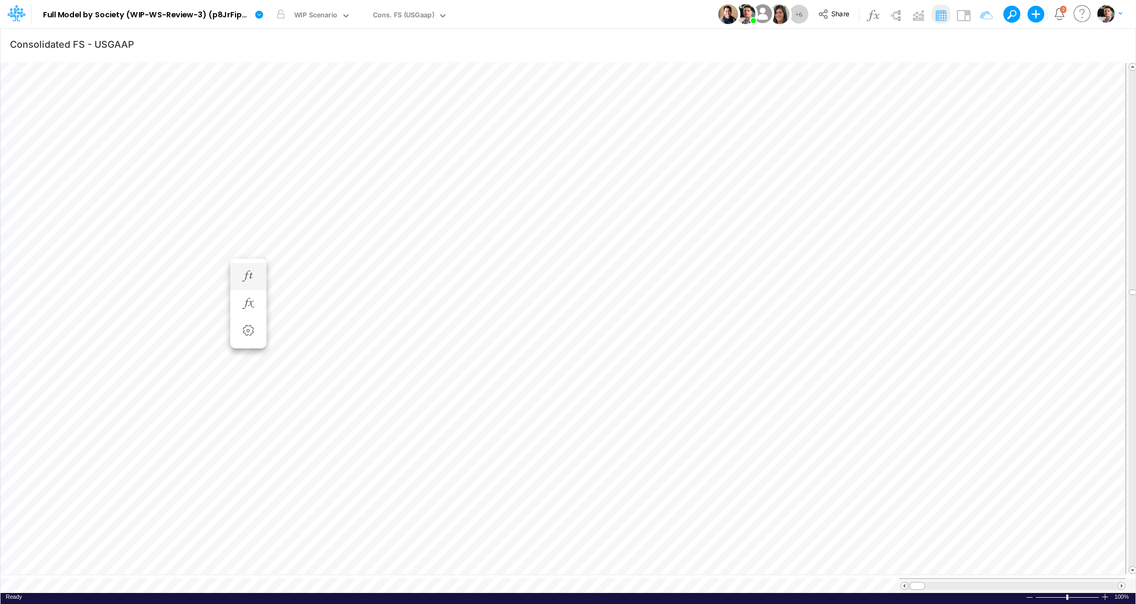
scroll to position [8, 43]
click at [262, 19] on link at bounding box center [261, 14] width 21 height 27
click at [302, 110] on button "View model info" at bounding box center [312, 109] width 112 height 16
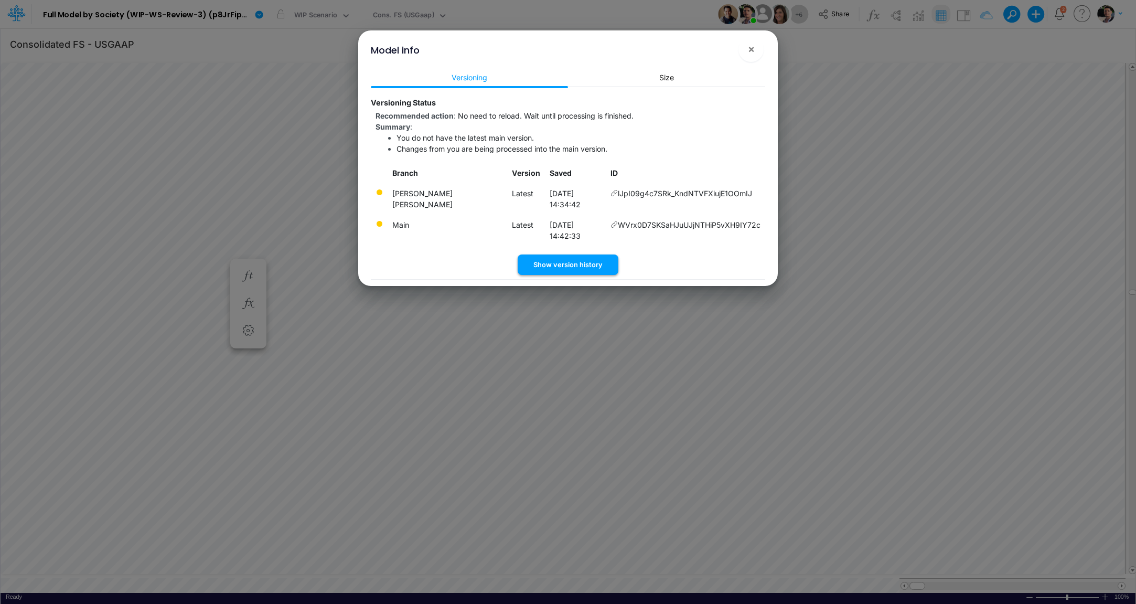
click at [559, 254] on button "Show version history" at bounding box center [568, 264] width 101 height 20
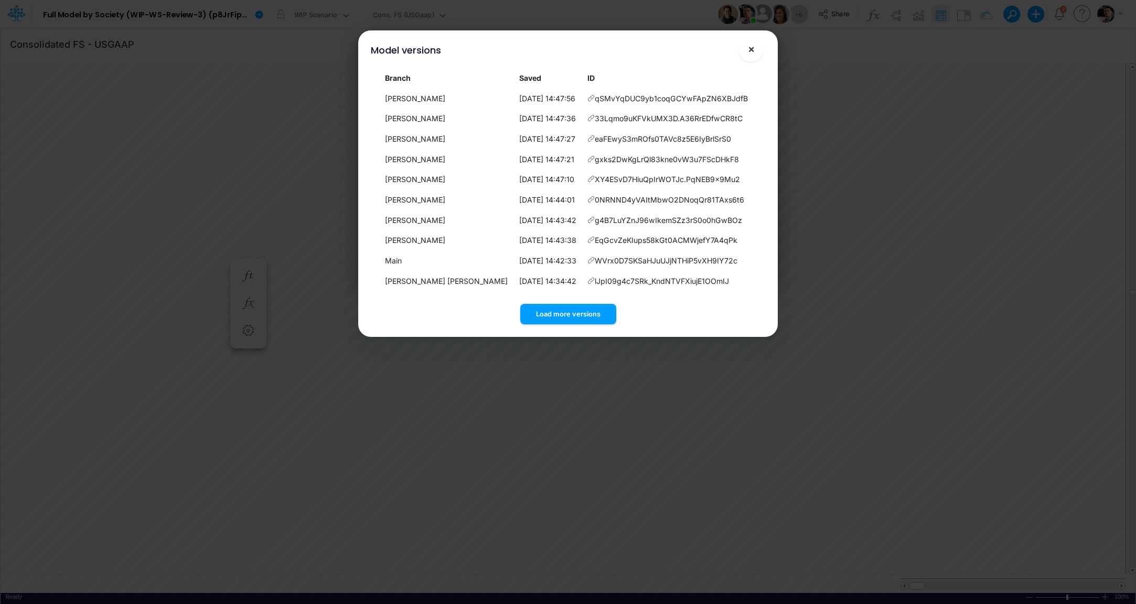
click at [748, 50] on span "×" at bounding box center [751, 48] width 7 height 13
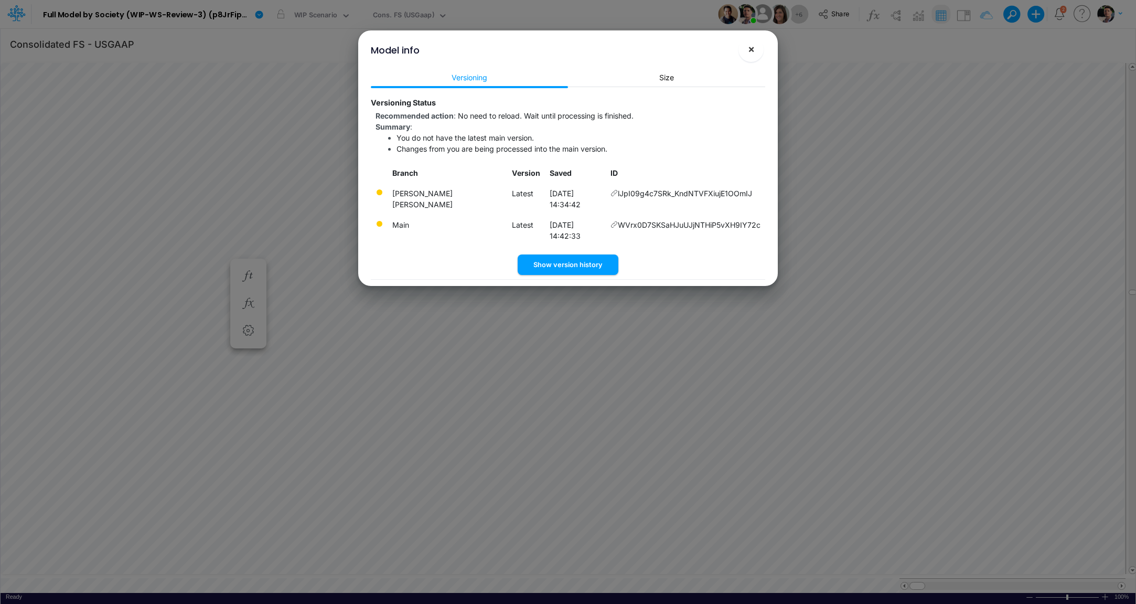
click at [747, 49] on button "×" at bounding box center [751, 49] width 25 height 25
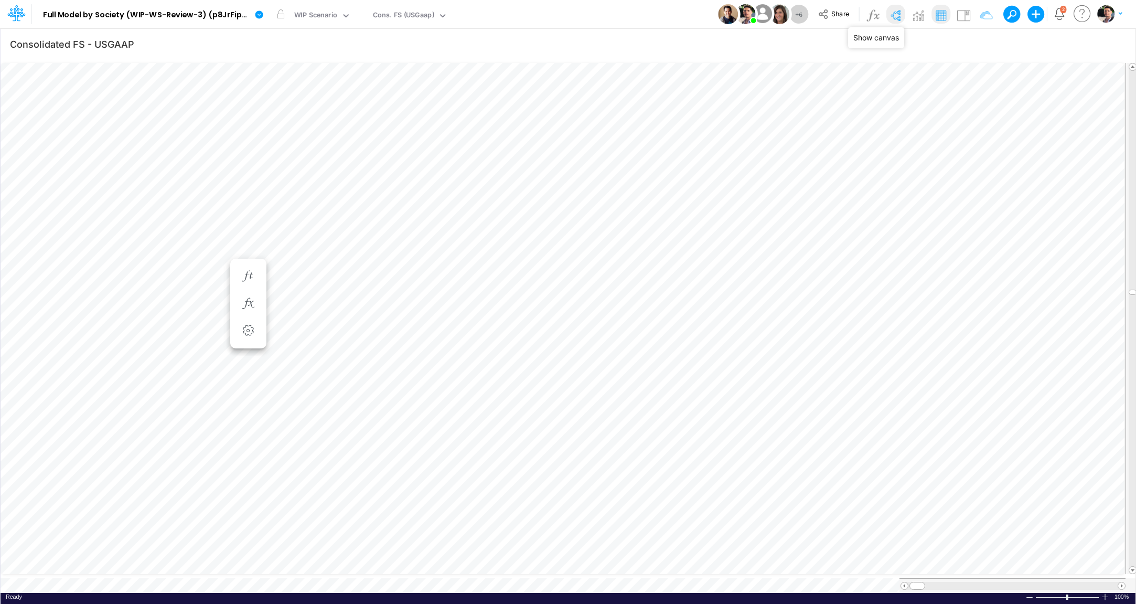
click at [895, 18] on img at bounding box center [895, 15] width 17 height 17
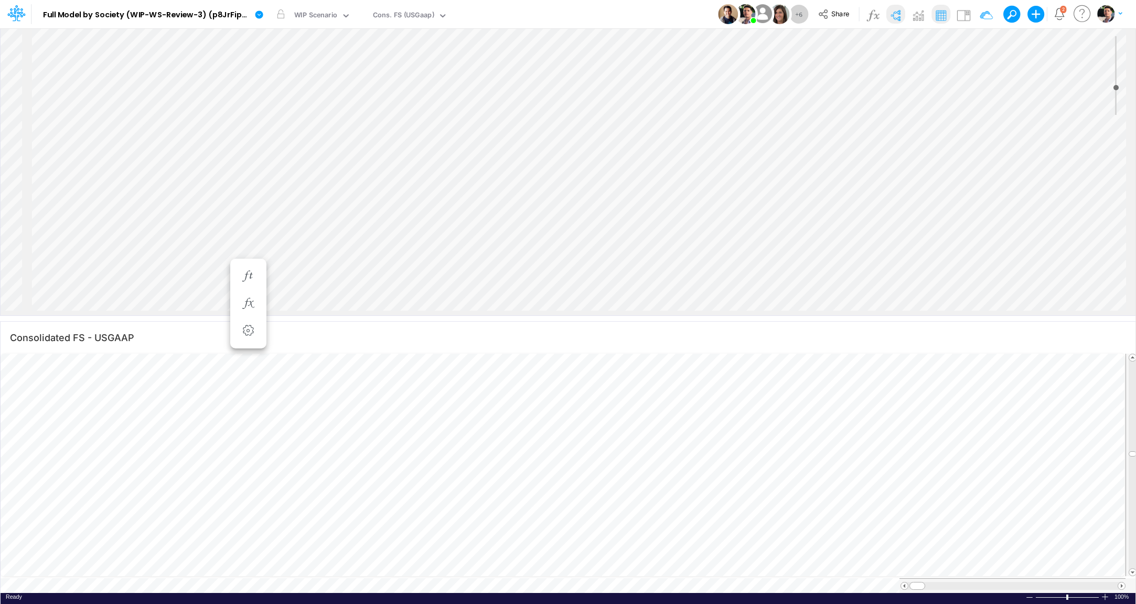
scroll to position [979, 0]
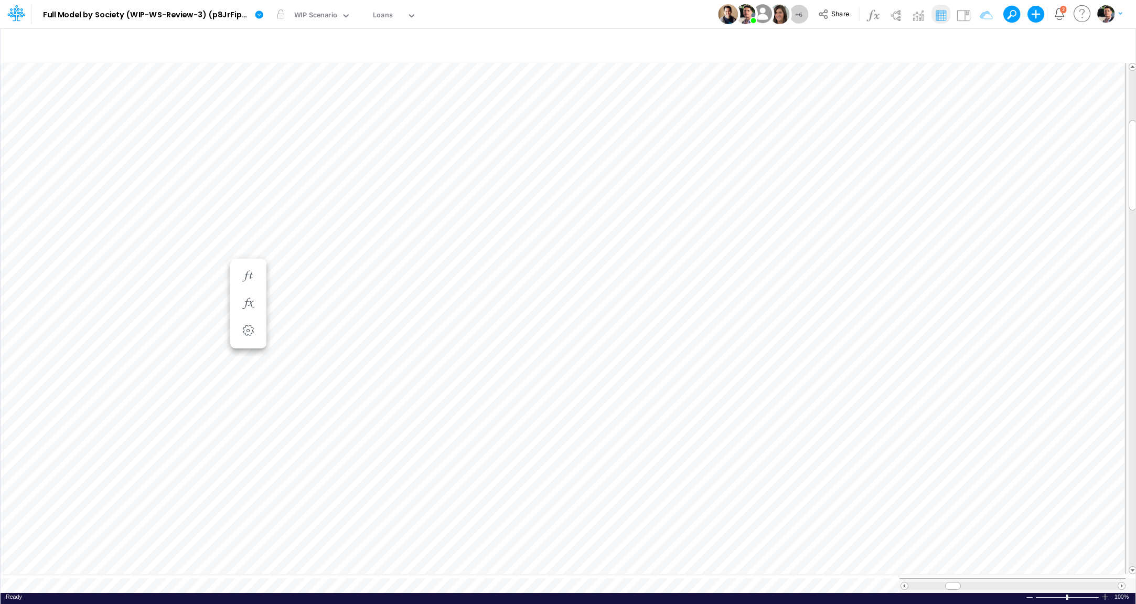
scroll to position [4, 2]
click at [880, 18] on img at bounding box center [872, 15] width 17 height 17
click at [893, 15] on img at bounding box center [895, 15] width 17 height 17
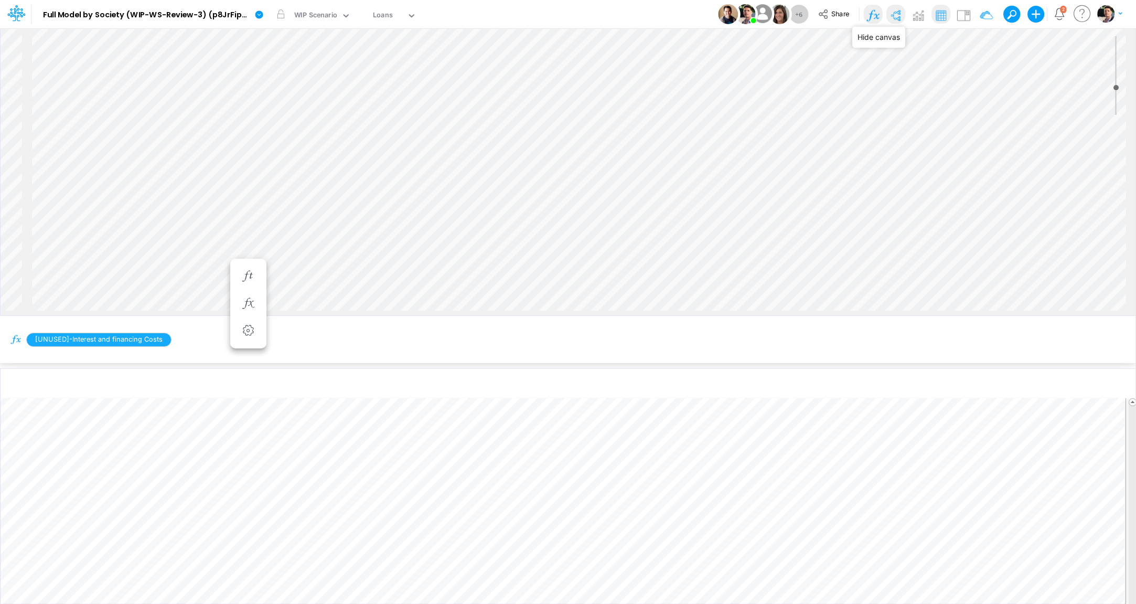
scroll to position [979, 0]
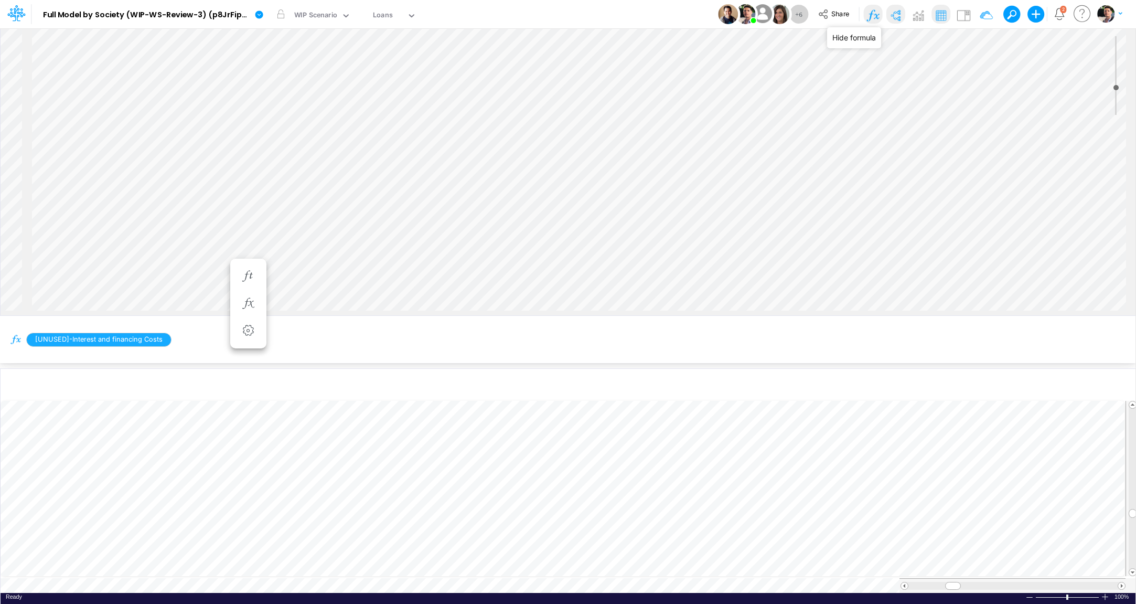
click at [873, 14] on img at bounding box center [872, 15] width 17 height 17
click at [257, 13] on icon at bounding box center [259, 14] width 8 height 8
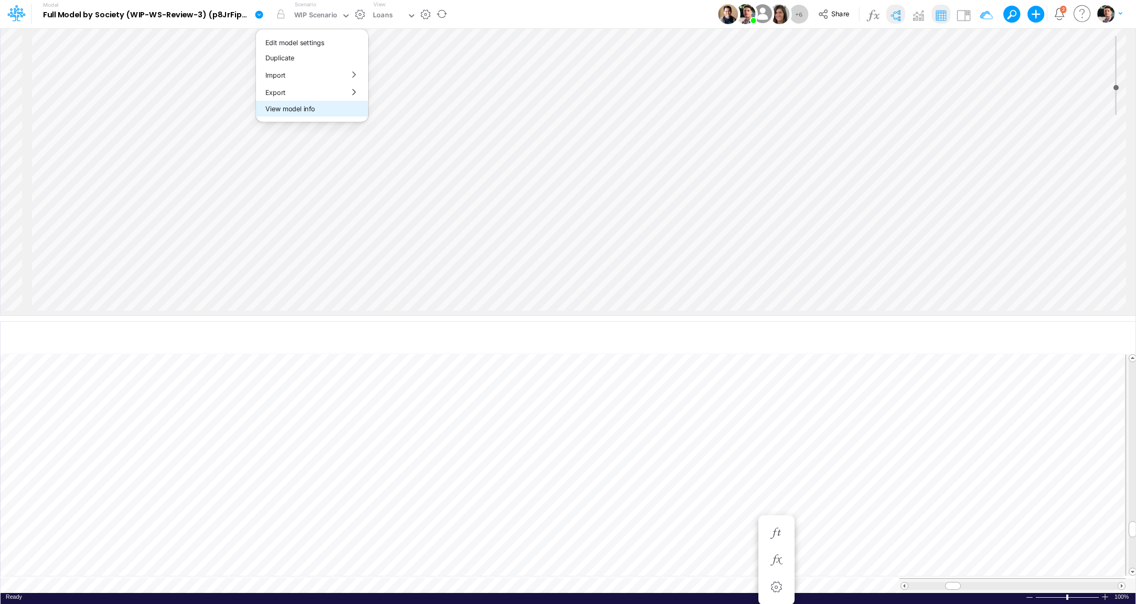
click at [286, 108] on button "View model info" at bounding box center [312, 109] width 112 height 16
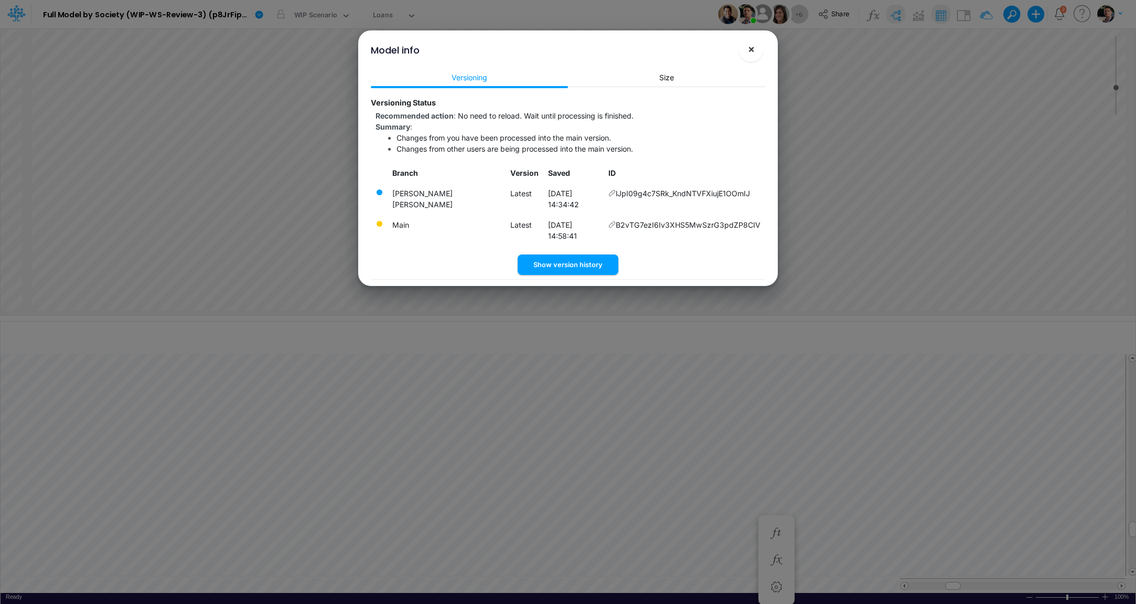
click at [755, 53] on button "×" at bounding box center [751, 49] width 25 height 25
